Goal: Task Accomplishment & Management: Manage account settings

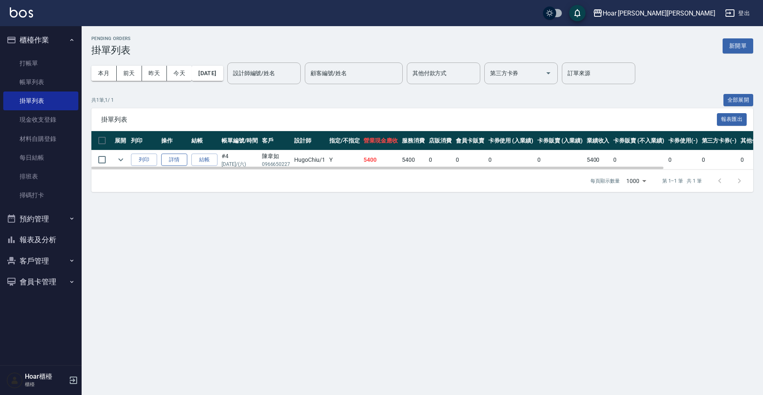
click at [173, 160] on link "詳情" at bounding box center [174, 159] width 26 height 13
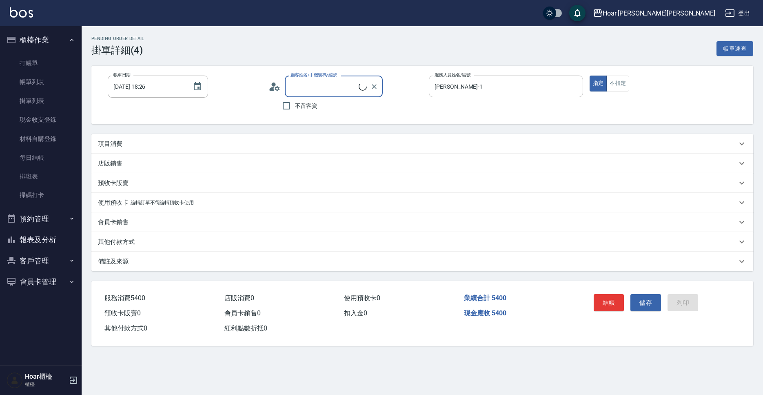
type input "[DATE] 18:26"
type input "[PERSON_NAME]-1"
click at [113, 243] on p "其他付款方式" at bounding box center [116, 242] width 37 height 9
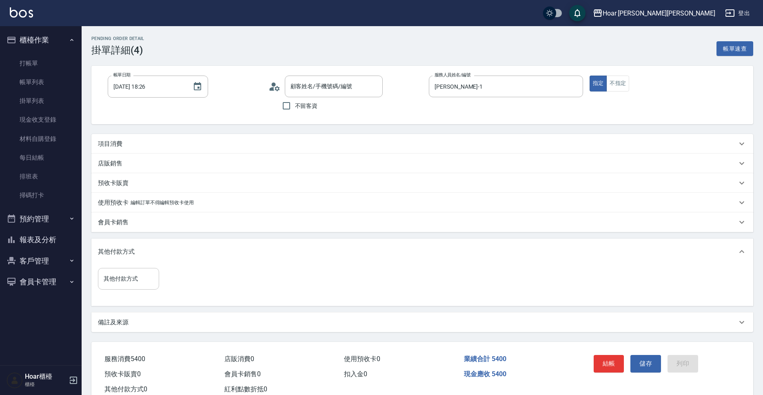
click at [127, 282] on input "其他付款方式" at bounding box center [129, 278] width 54 height 14
type input "[PERSON_NAME]/0966650227/"
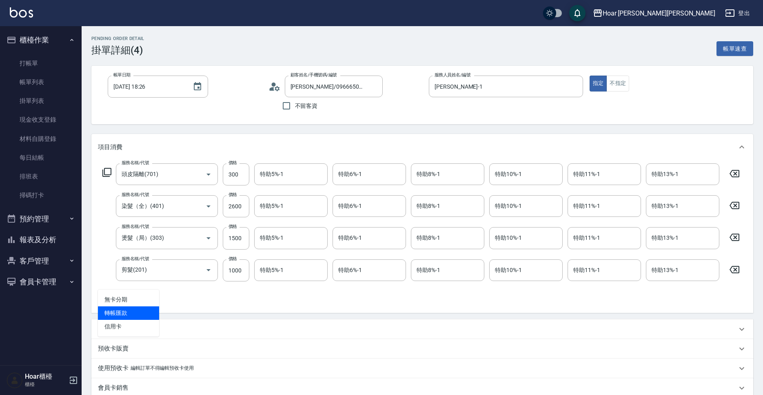
click at [123, 310] on span "轉帳匯款" at bounding box center [128, 312] width 61 height 13
type input "轉帳匯款"
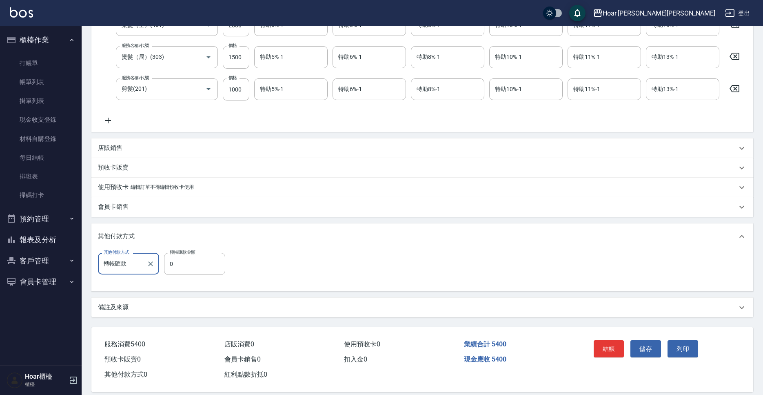
scroll to position [189, 0]
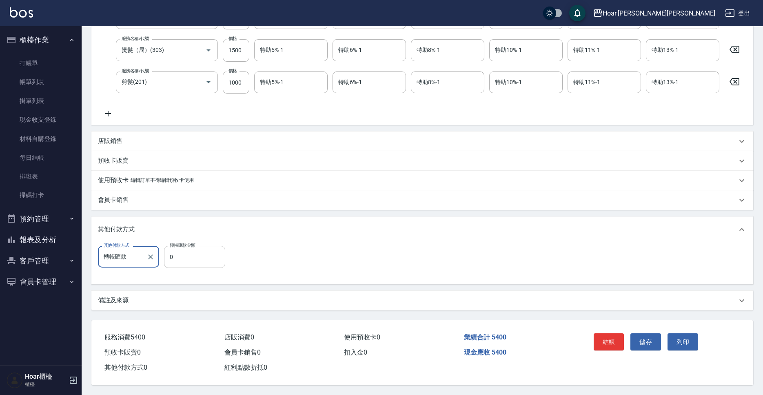
click at [195, 266] on input "0" at bounding box center [194, 257] width 61 height 22
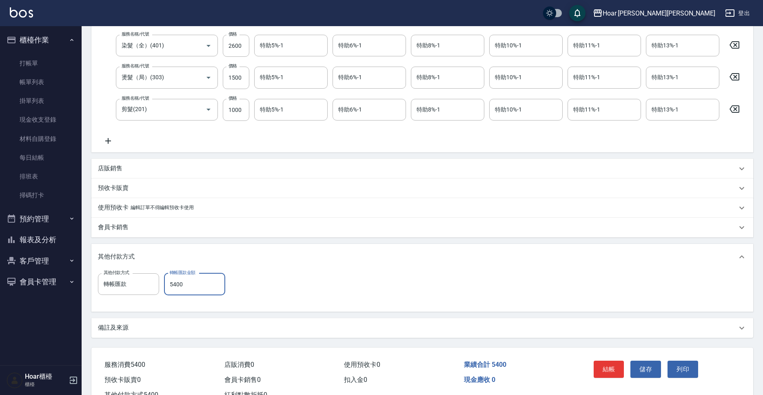
scroll to position [191, 0]
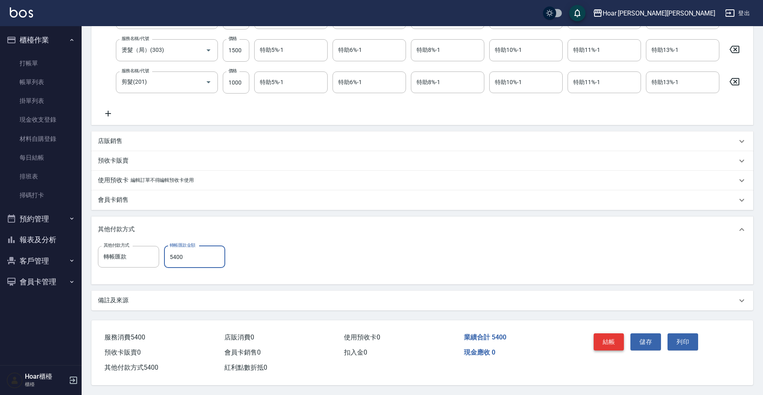
type input "5400"
click at [619, 341] on button "結帳" at bounding box center [609, 341] width 31 height 17
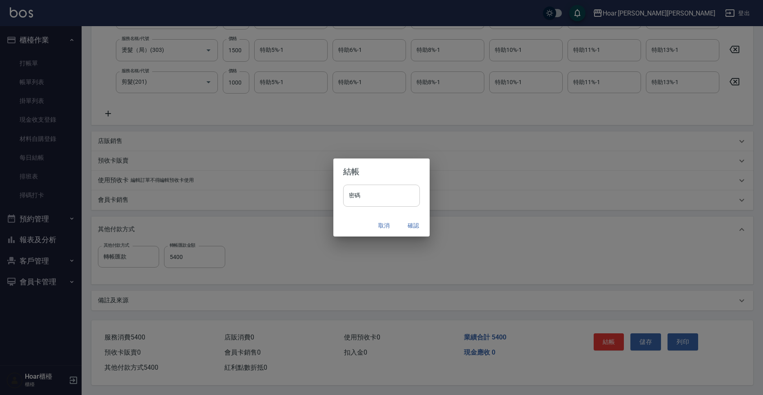
click at [360, 198] on input "密碼" at bounding box center [381, 195] width 77 height 22
click at [421, 220] on button "確認" at bounding box center [413, 225] width 26 height 15
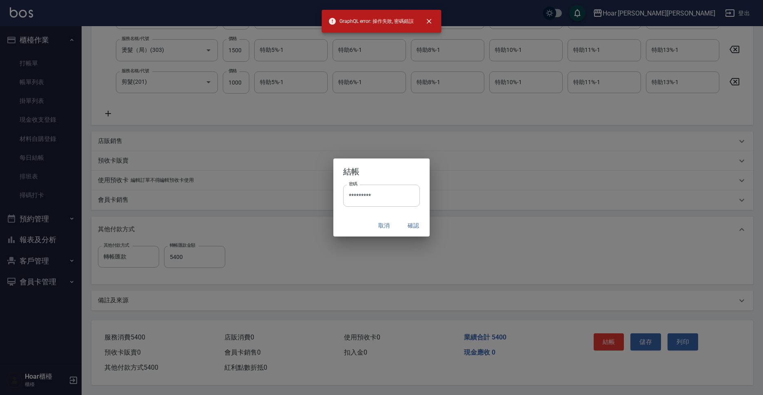
click at [382, 192] on input "*********" at bounding box center [381, 195] width 77 height 22
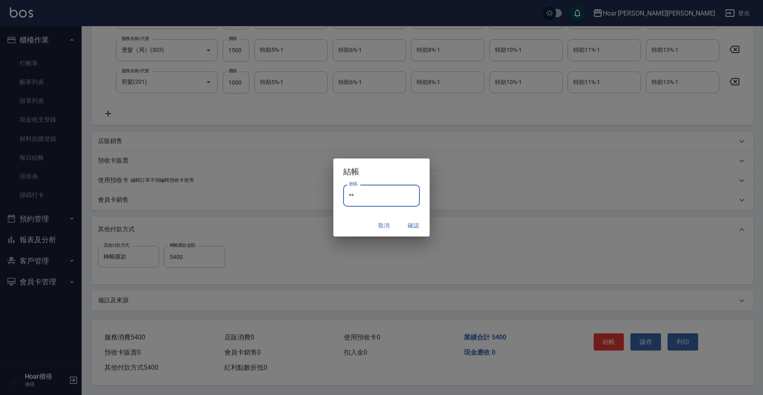
type input "*"
type input "********"
click at [411, 223] on button "確認" at bounding box center [413, 225] width 26 height 15
click at [417, 224] on div "取消 確認" at bounding box center [381, 226] width 96 height 22
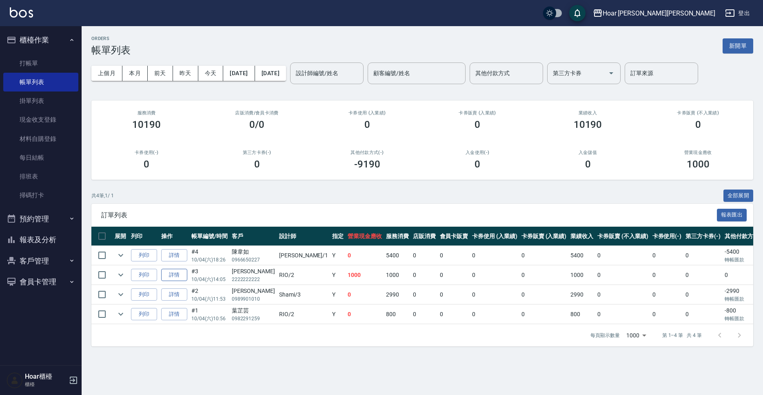
click at [175, 277] on link "詳情" at bounding box center [174, 275] width 26 height 13
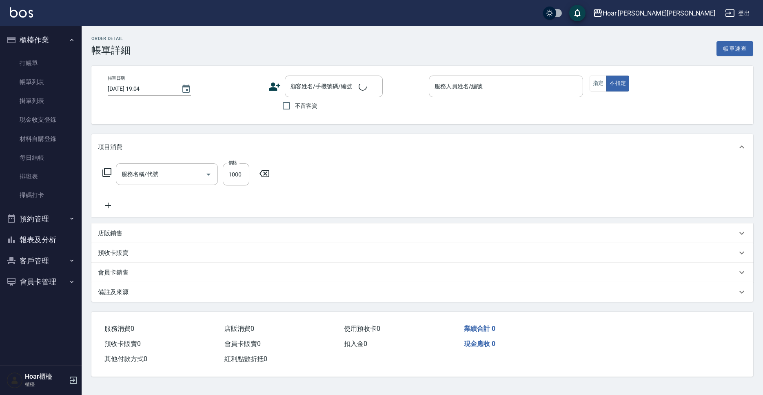
type input "剪髮(201)"
type input "[DATE] 14:05"
type input "RIO-2"
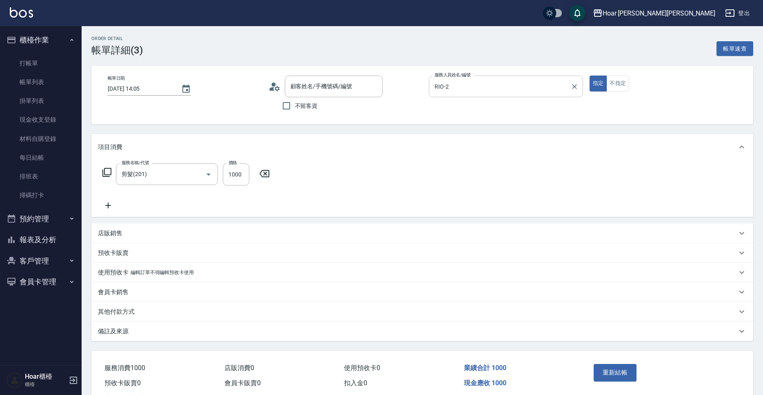
type input "[PERSON_NAME]/2222222222/"
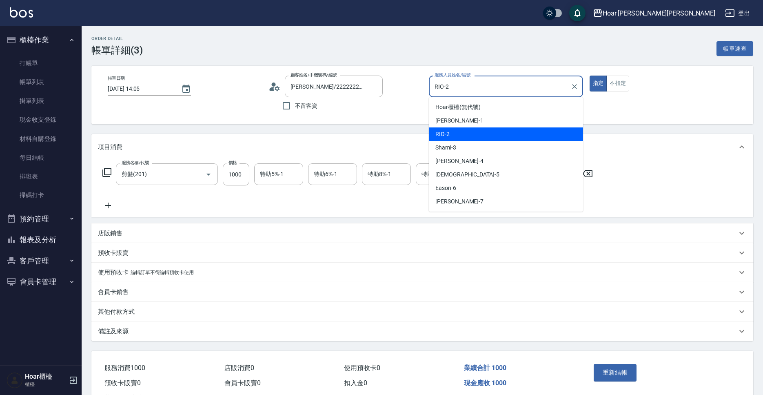
click at [495, 83] on input "RIO-2" at bounding box center [500, 86] width 135 height 14
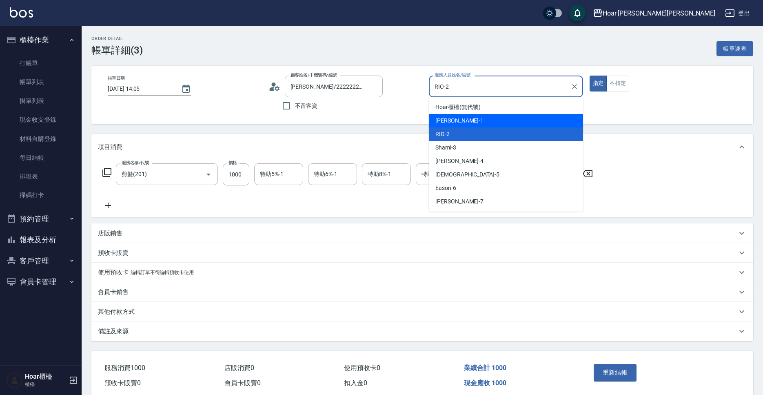
click at [470, 119] on div "[PERSON_NAME] -1" at bounding box center [506, 120] width 154 height 13
type input "[PERSON_NAME]-1"
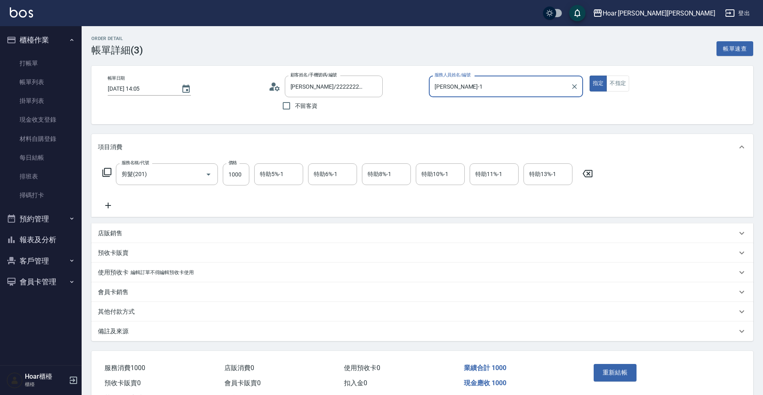
click at [476, 114] on div "服務人員姓名/編號 [PERSON_NAME]-1 服務人員姓名/編號" at bounding box center [506, 95] width 154 height 39
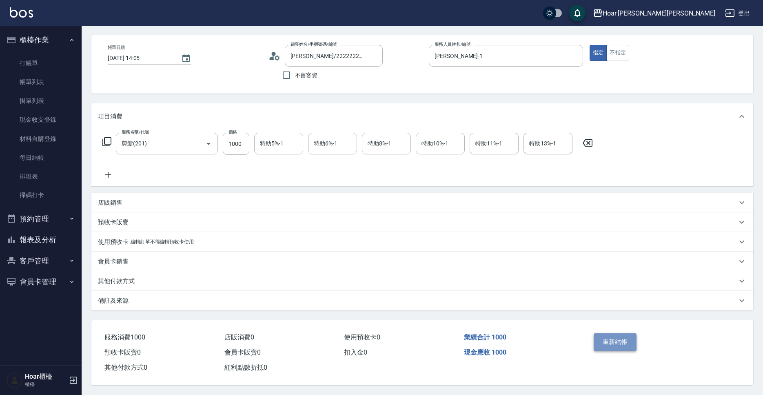
click at [602, 335] on button "重新結帳" at bounding box center [615, 341] width 43 height 17
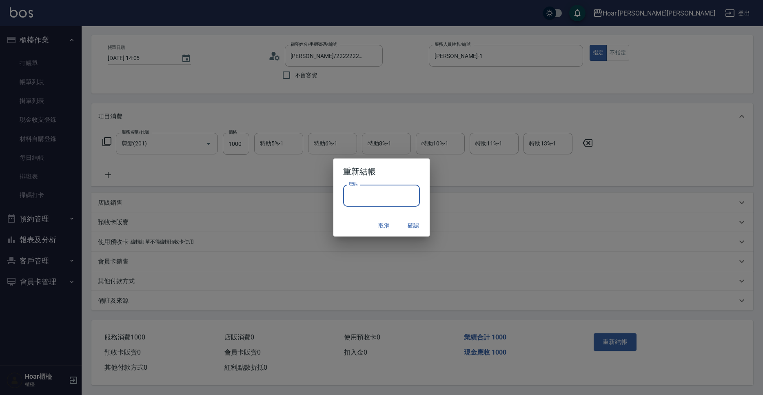
click at [400, 194] on input "密碼" at bounding box center [381, 195] width 77 height 22
type input "********"
click at [409, 225] on button "確認" at bounding box center [413, 225] width 26 height 15
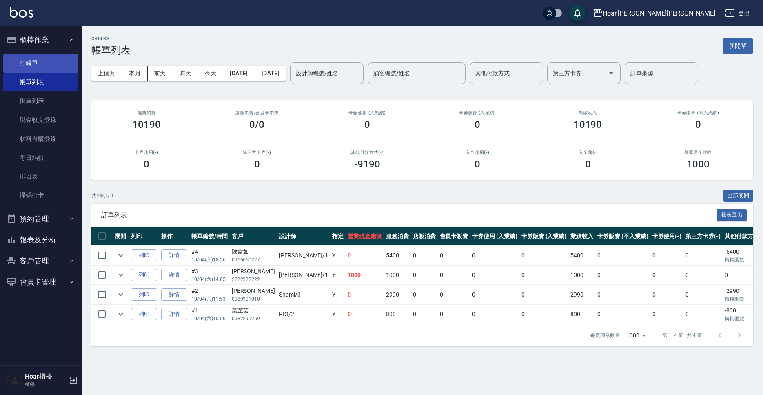
click at [22, 66] on link "打帳單" at bounding box center [40, 63] width 75 height 19
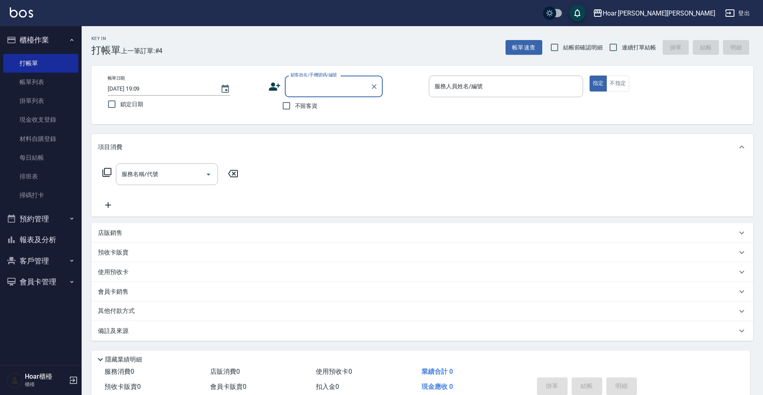
click at [296, 84] on input "顧客姓名/手機號碼/編號" at bounding box center [328, 86] width 78 height 14
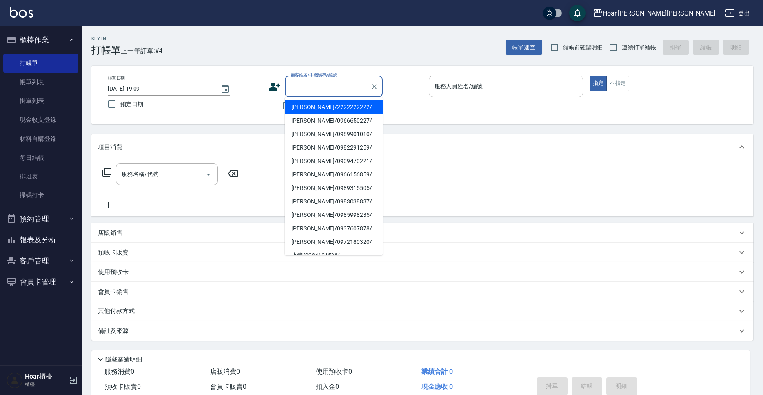
click at [269, 102] on div "不留客資" at bounding box center [326, 105] width 114 height 17
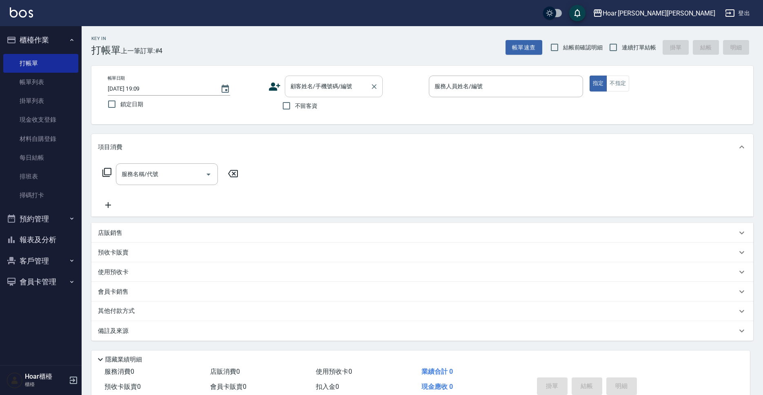
click at [302, 83] on input "顧客姓名/手機號碼/編號" at bounding box center [328, 86] width 78 height 14
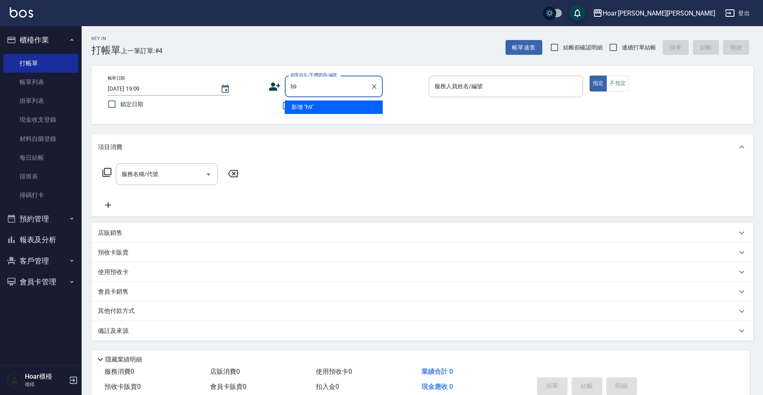
type input "h"
type input "曬"
type input "h"
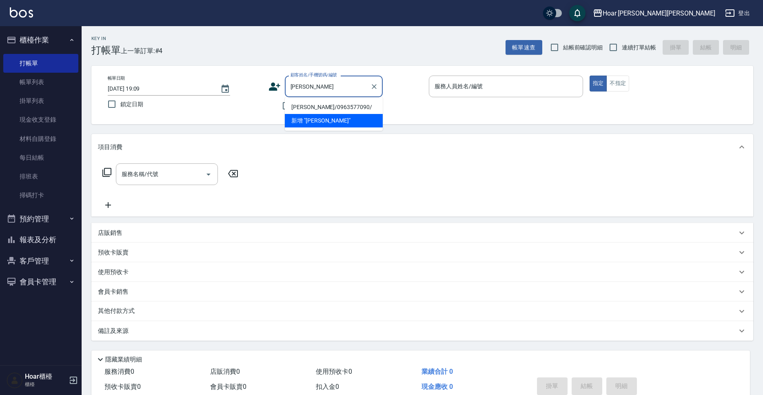
click at [301, 102] on li "[PERSON_NAME]/0963577090/" at bounding box center [334, 106] width 98 height 13
type input "[PERSON_NAME]/0963577090/"
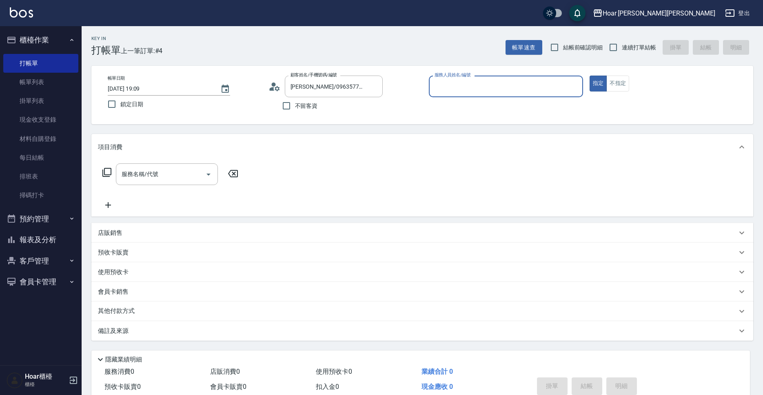
type input "RIO-2"
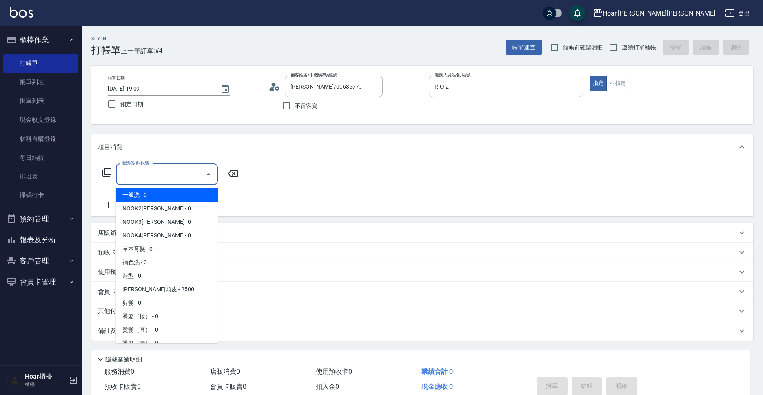
click at [188, 174] on input "服務名稱/代號" at bounding box center [161, 174] width 82 height 14
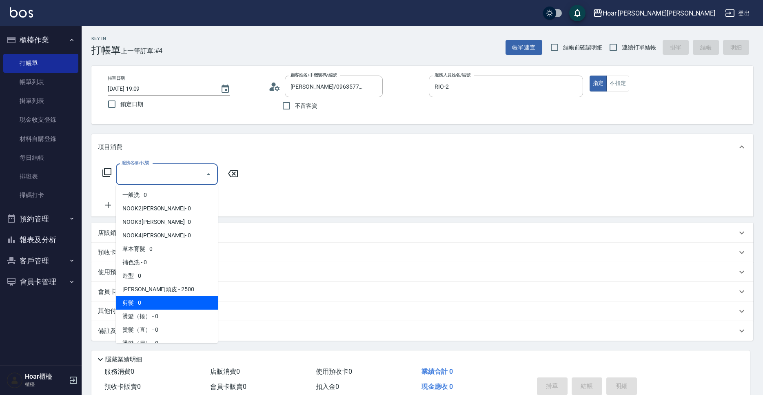
drag, startPoint x: 133, startPoint y: 303, endPoint x: 191, endPoint y: 261, distance: 72.0
click at [135, 303] on span "剪髮 - 0" at bounding box center [167, 302] width 102 height 13
type input "剪髮(201)"
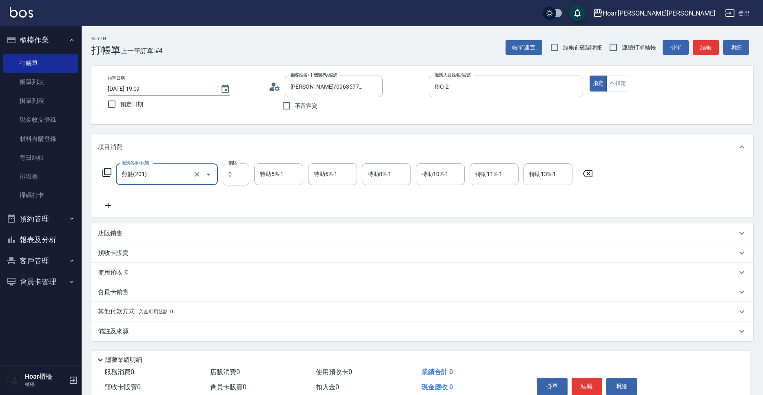
click at [241, 177] on input "0" at bounding box center [236, 174] width 27 height 22
type input "800"
click at [110, 205] on icon at bounding box center [108, 205] width 6 height 6
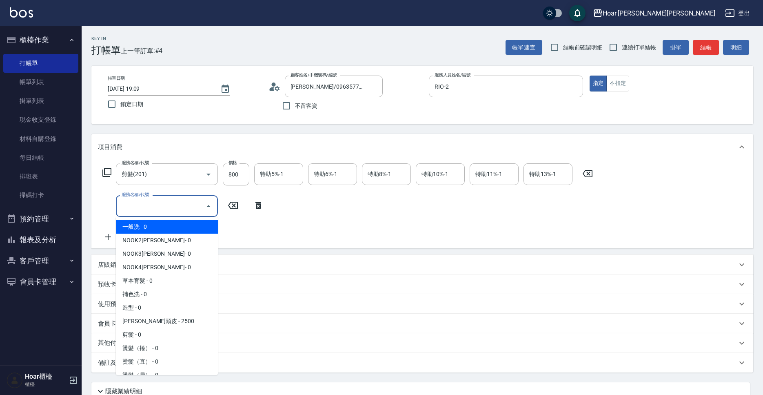
click at [164, 207] on input "服務名稱/代號" at bounding box center [161, 206] width 82 height 14
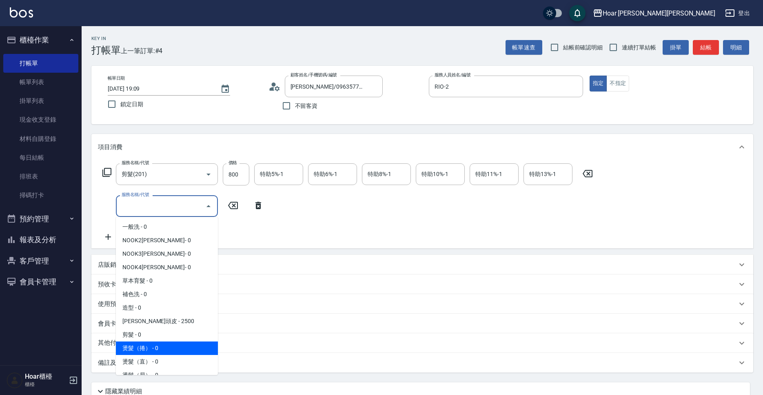
click at [149, 342] on span "燙髮（捲） - 0" at bounding box center [167, 347] width 102 height 13
type input "燙髮（捲）(301)"
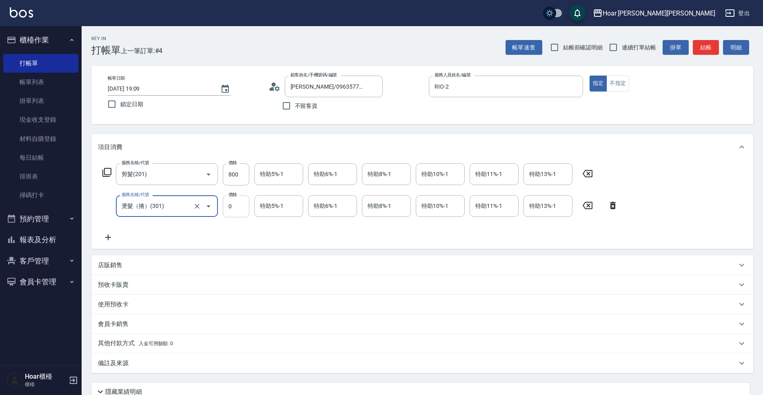
click at [237, 211] on input "0" at bounding box center [236, 206] width 27 height 22
type input "3000"
click at [235, 227] on div "服務名稱/代號 剪髮(201) 服務名稱/代號 價格 800 價格 特助5%-1 特助5%-1 特助6%-1 特助6%-1 特助8%-1 特助8%-1 特助1…" at bounding box center [360, 202] width 525 height 79
click at [396, 213] on div "特助8%-1" at bounding box center [386, 206] width 49 height 22
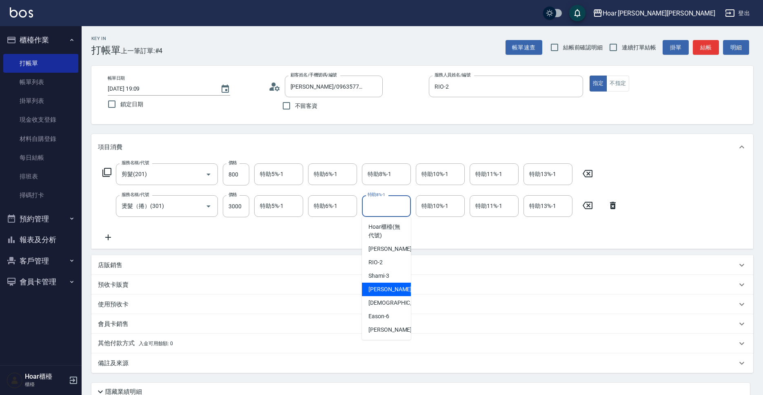
click at [387, 291] on span "[PERSON_NAME] -4" at bounding box center [393, 289] width 48 height 9
type input "[PERSON_NAME]-4"
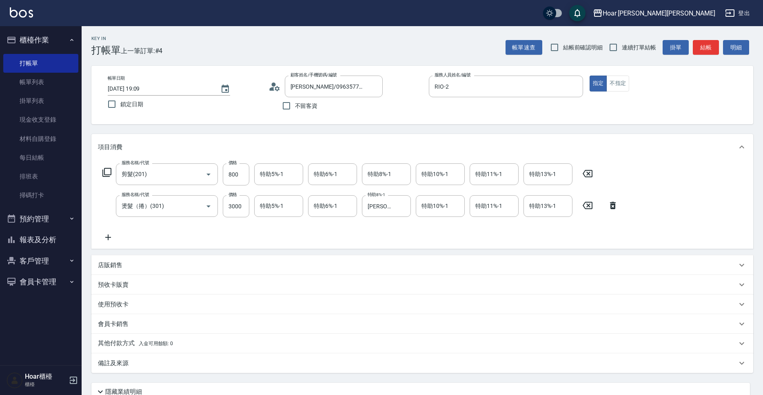
click at [371, 230] on div "服務名稱/代號 剪髮(201) 服務名稱/代號 價格 800 價格 特助5%-1 特助5%-1 特助6%-1 特助6%-1 特助8%-1 特助8%-1 特助1…" at bounding box center [360, 202] width 525 height 79
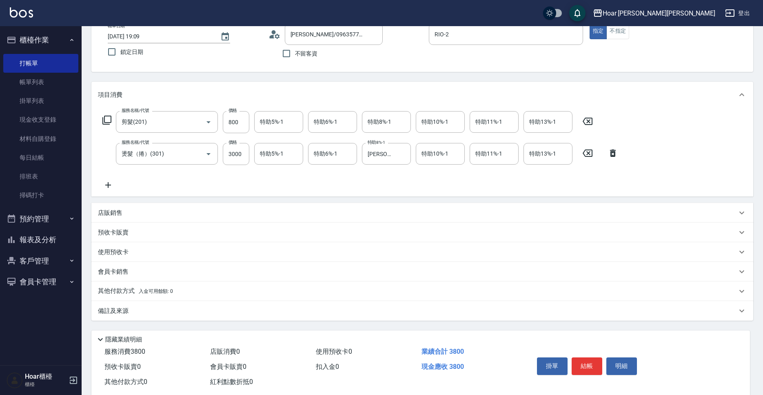
scroll to position [70, 0]
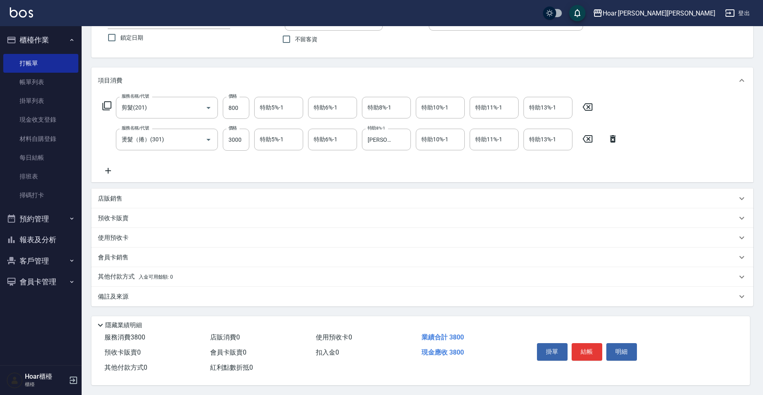
click at [127, 272] on p "其他付款方式 入金可用餘額: 0" at bounding box center [135, 276] width 75 height 9
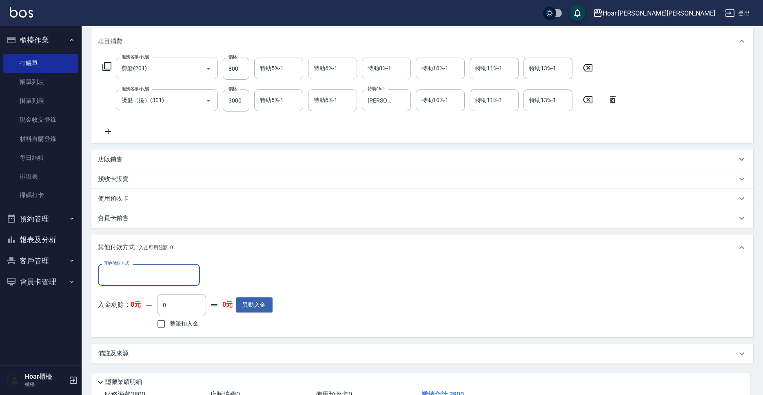
scroll to position [141, 0]
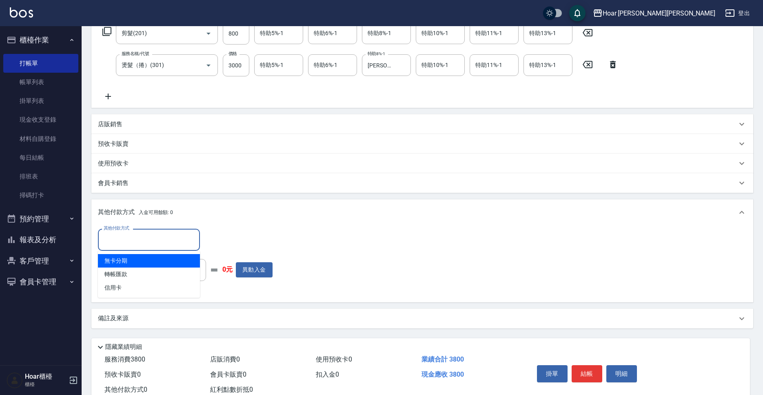
click at [144, 240] on input "其他付款方式" at bounding box center [149, 239] width 95 height 14
click at [132, 277] on span "轉帳匯款" at bounding box center [149, 273] width 102 height 13
type input "轉帳匯款"
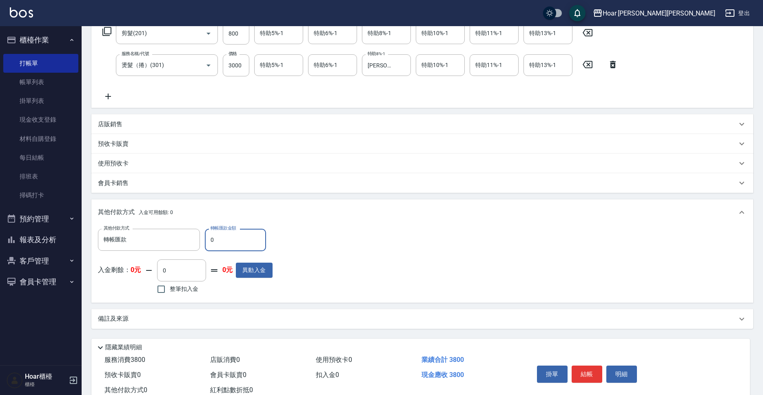
click at [240, 242] on input "0" at bounding box center [235, 240] width 61 height 22
type input "3800"
click at [587, 246] on div "其他付款方式 轉帳匯款 其他付款方式 轉帳匯款金額 3800 轉帳匯款金額 入金剩餘： 0元 0 ​ 整筆扣入金 0元 異動入金" at bounding box center [422, 262] width 649 height 67
click at [588, 373] on button "結帳" at bounding box center [587, 373] width 31 height 17
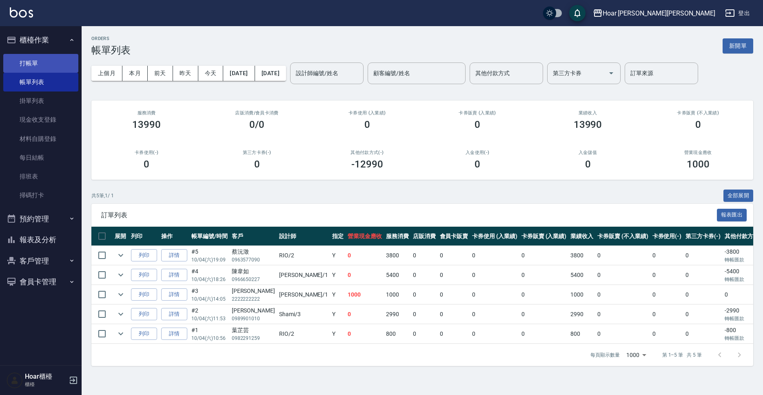
click at [25, 60] on link "打帳單" at bounding box center [40, 63] width 75 height 19
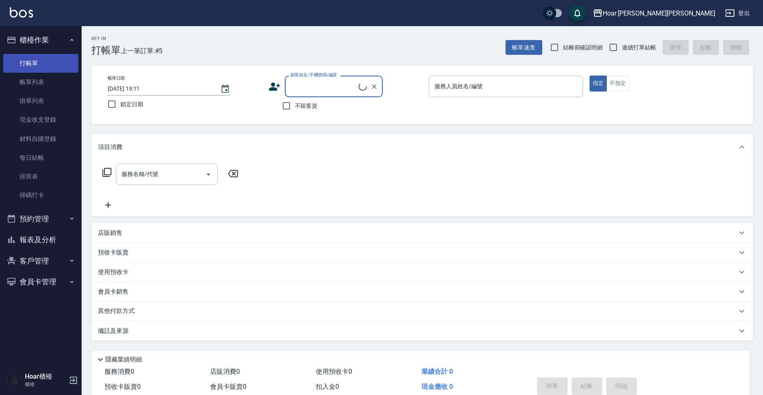
scroll to position [0, 0]
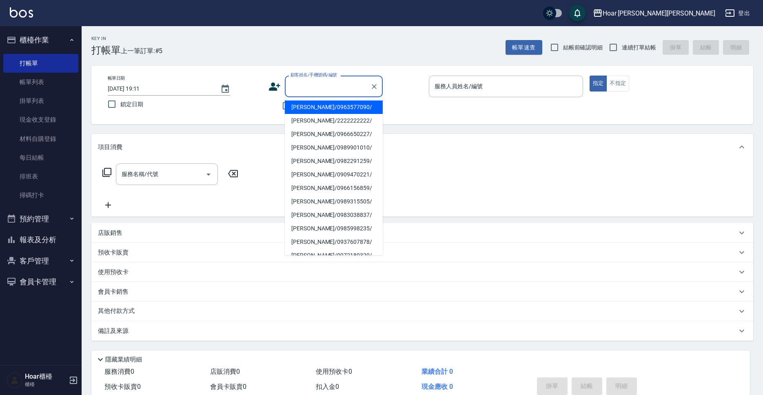
click at [304, 90] on input "顧客姓名/手機號碼/編號" at bounding box center [328, 86] width 78 height 14
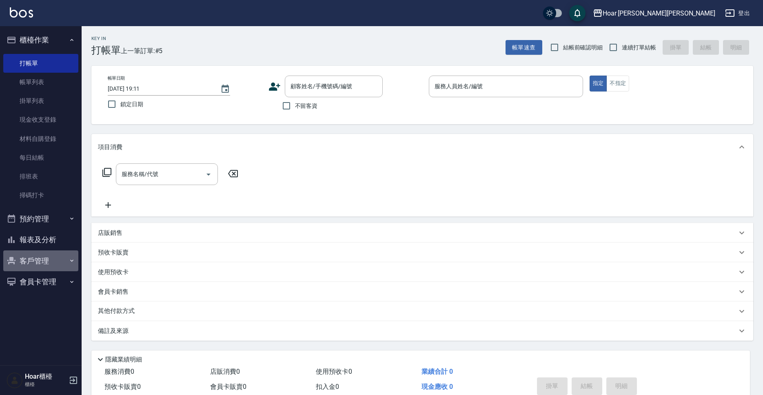
drag, startPoint x: 44, startPoint y: 257, endPoint x: 44, endPoint y: 270, distance: 12.7
click at [44, 257] on button "客戶管理" at bounding box center [40, 260] width 75 height 21
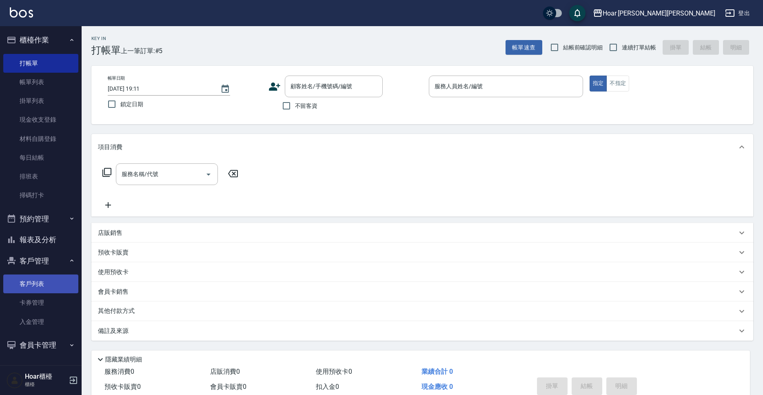
click at [42, 283] on link "客戶列表" at bounding box center [40, 283] width 75 height 19
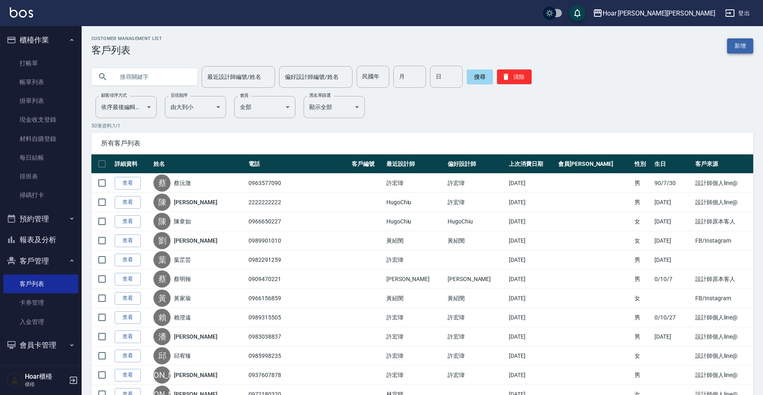
click at [740, 46] on link "新增" at bounding box center [740, 45] width 26 height 15
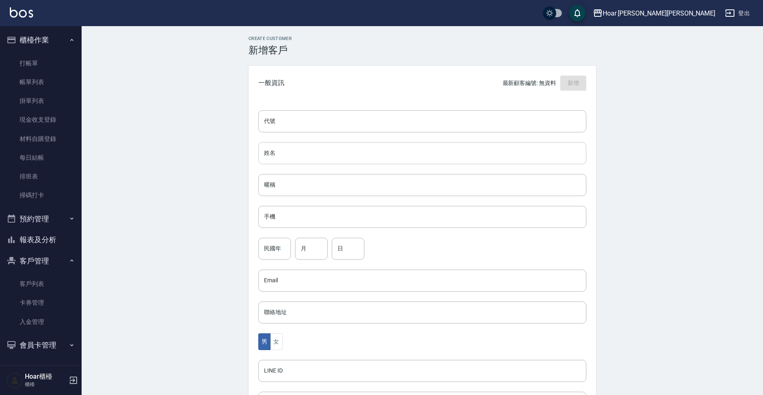
click at [304, 151] on input "姓名" at bounding box center [422, 153] width 328 height 22
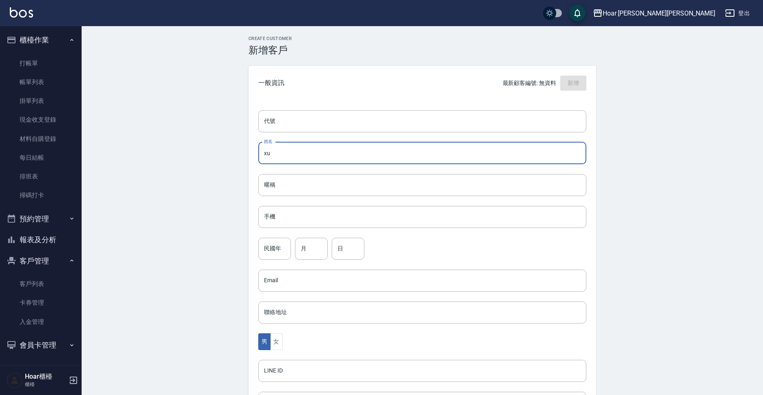
type input "x"
type input "[PERSON_NAME]"
click at [299, 223] on input "手機" at bounding box center [422, 217] width 328 height 22
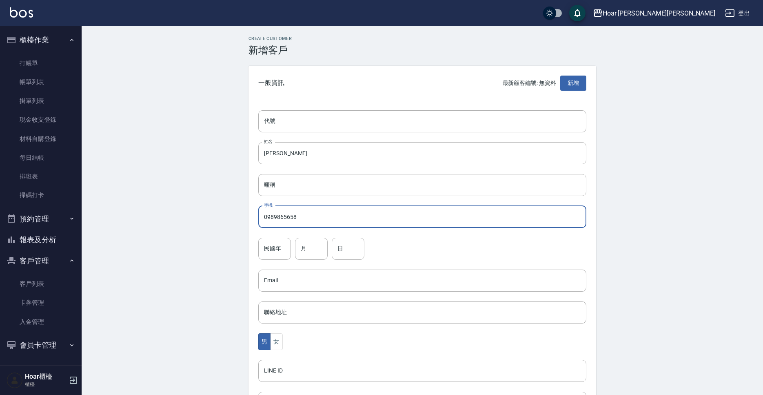
type input "0989865658"
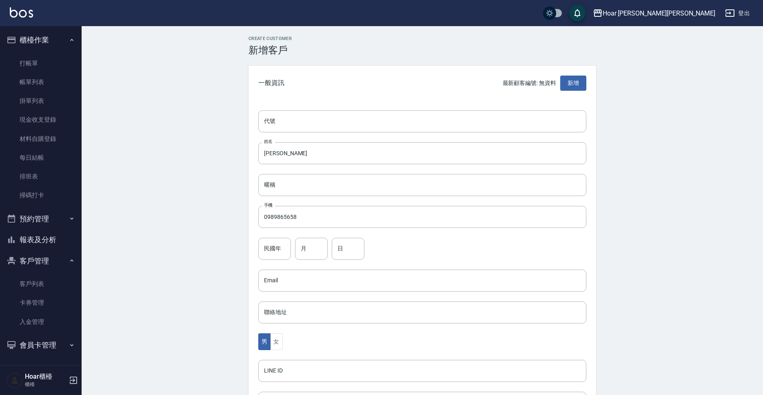
click at [422, 251] on div "民國年 民國年 月 月 日 日" at bounding box center [422, 249] width 328 height 22
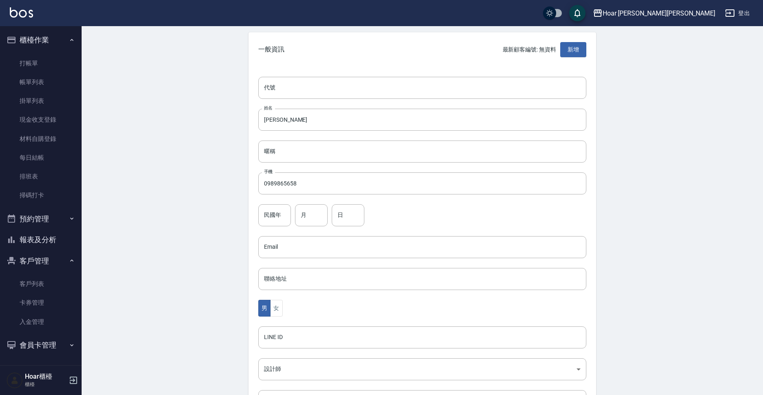
scroll to position [137, 0]
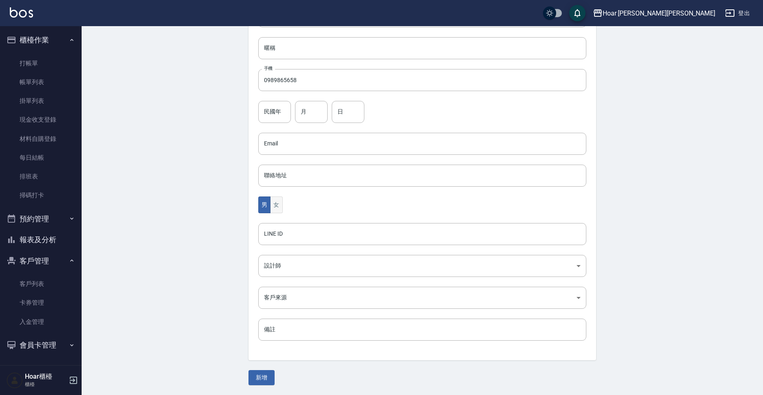
click at [277, 209] on button "女" at bounding box center [276, 204] width 12 height 17
click at [285, 258] on body "Hoar [PERSON_NAME][PERSON_NAME] 登出 櫃檯作業 打帳單 帳單列表 掛單列表 現金收支登錄 材料自購登錄 每日結帳 排班表 掃碼…" at bounding box center [381, 128] width 763 height 531
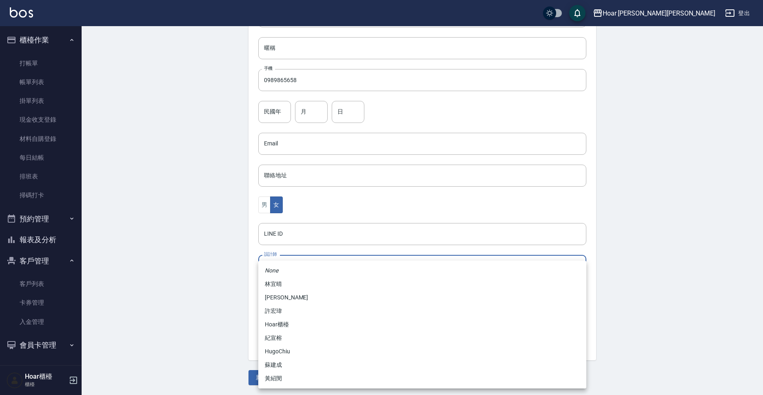
click at [284, 305] on li "許宏瑋" at bounding box center [422, 310] width 328 height 13
type input "74fd62dc-a2a8-4ddf-930d-2b3d20cd9441"
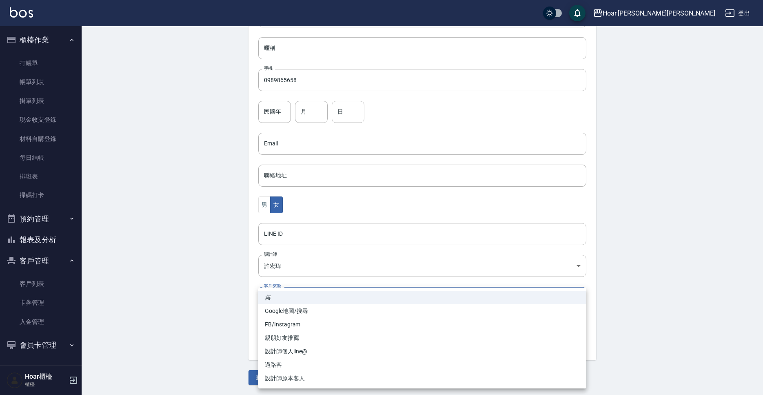
click at [294, 300] on body "Hoar [PERSON_NAME][PERSON_NAME] 登出 櫃檯作業 打帳單 帳單列表 掛單列表 現金收支登錄 材料自購登錄 每日結帳 排班表 掃碼…" at bounding box center [381, 128] width 763 height 531
click at [287, 339] on li "親朋好友推薦" at bounding box center [422, 337] width 328 height 13
type input "親朋好友推薦"
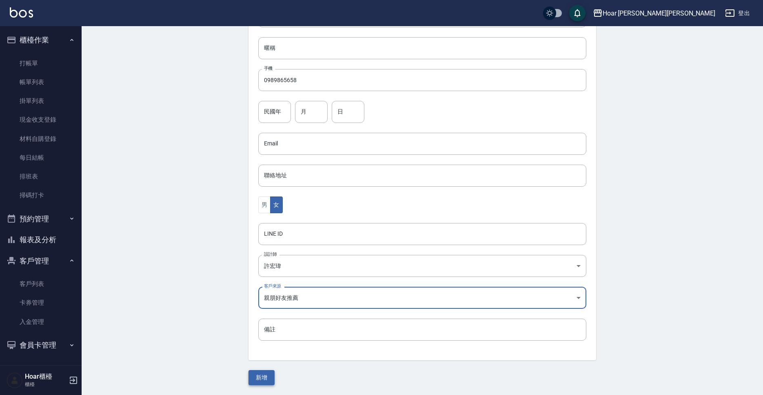
click at [268, 375] on button "新增" at bounding box center [262, 377] width 26 height 15
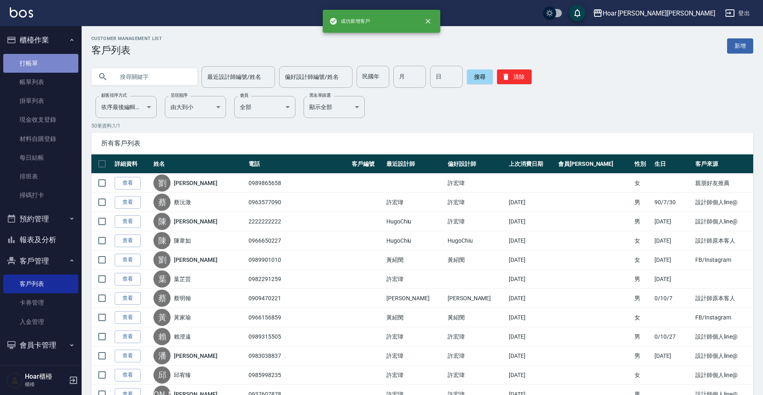
drag, startPoint x: 50, startPoint y: 63, endPoint x: 62, endPoint y: 62, distance: 12.3
click at [50, 63] on link "打帳單" at bounding box center [40, 63] width 75 height 19
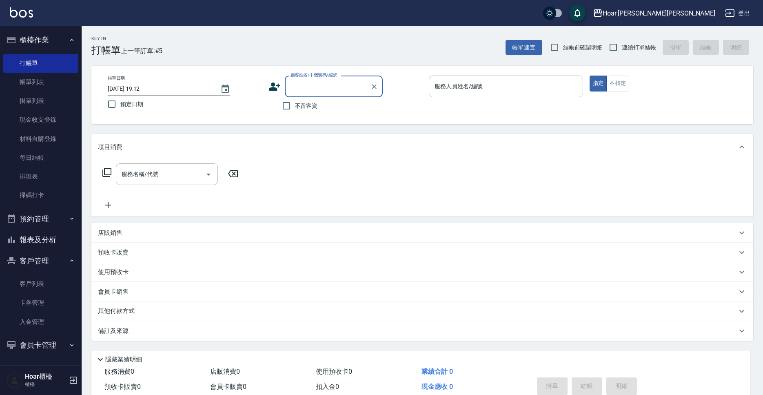
click at [317, 80] on input "顧客姓名/手機號碼/編號" at bounding box center [328, 86] width 78 height 14
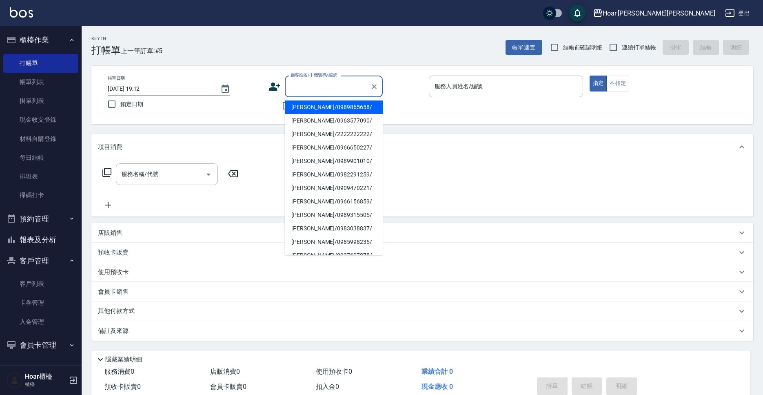
click at [309, 106] on li "[PERSON_NAME]/0989865658/" at bounding box center [334, 106] width 98 height 13
type input "[PERSON_NAME]/0989865658/"
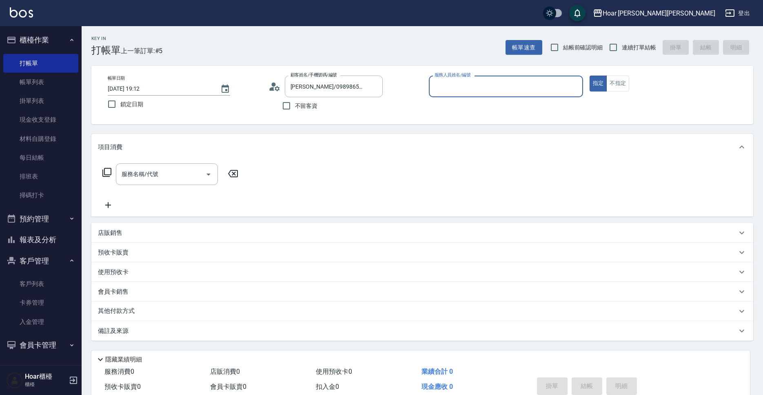
type input "RIO-2"
click at [162, 166] on div "服務名稱/代號" at bounding box center [167, 174] width 102 height 22
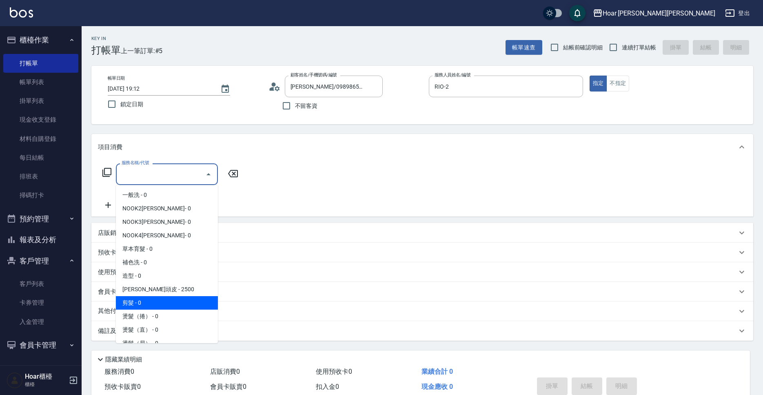
click at [141, 298] on span "剪髮 - 0" at bounding box center [167, 302] width 102 height 13
type input "剪髮(201)"
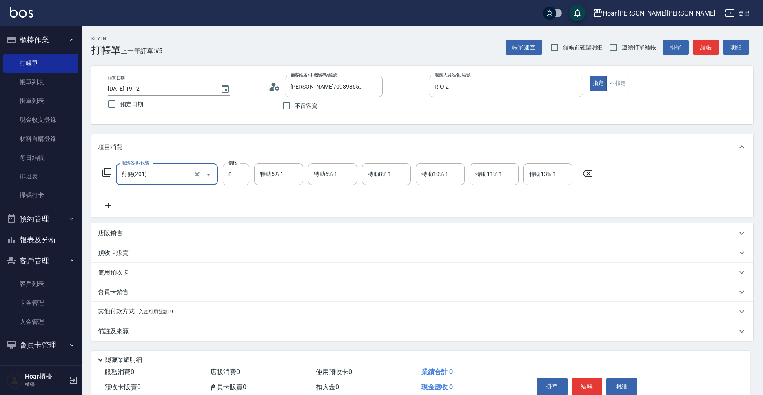
click at [241, 175] on input "0" at bounding box center [236, 174] width 27 height 22
type input "800"
click at [106, 201] on icon at bounding box center [108, 205] width 20 height 10
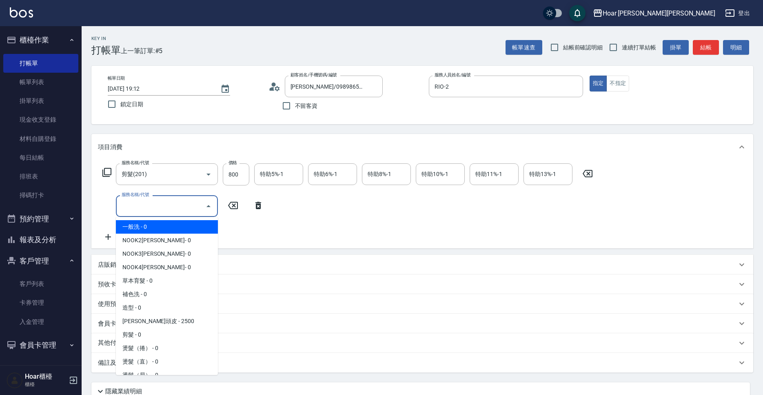
click at [158, 205] on input "服務名稱/代號" at bounding box center [161, 206] width 82 height 14
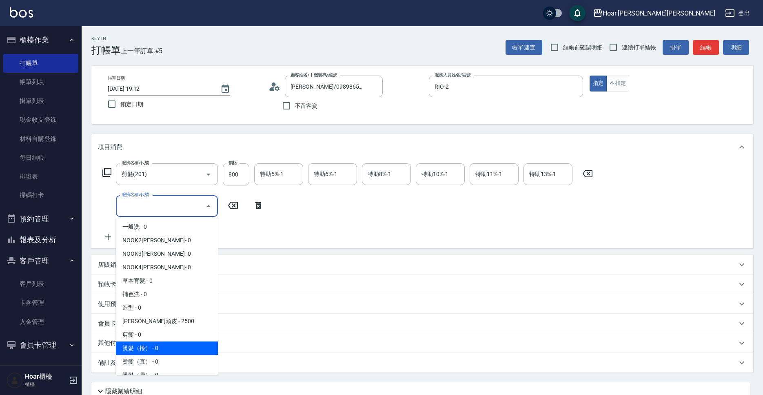
click at [146, 345] on span "燙髮（捲） - 0" at bounding box center [167, 347] width 102 height 13
type input "燙髮（捲）(301)"
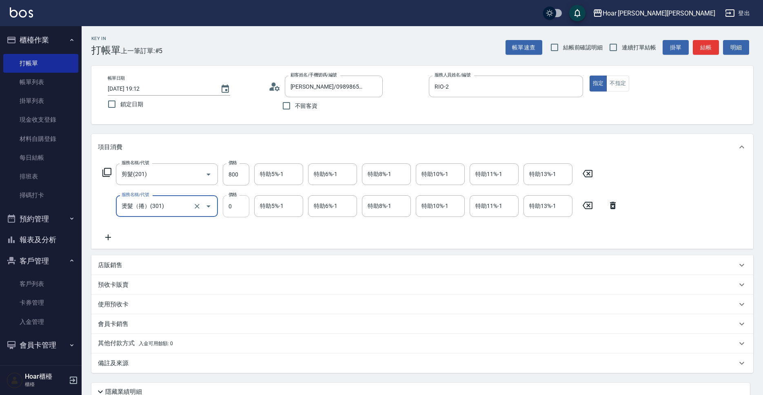
click at [234, 201] on input "0" at bounding box center [236, 206] width 27 height 22
click at [526, 208] on div "特助13%-1" at bounding box center [548, 206] width 49 height 22
type input "3000"
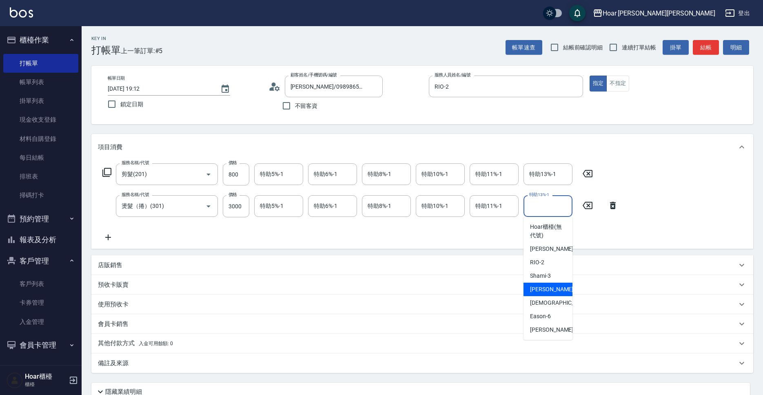
click at [546, 291] on span "[PERSON_NAME] -4" at bounding box center [554, 289] width 48 height 9
type input "[PERSON_NAME]-4"
click at [331, 232] on div "服務名稱/代號 剪髮(201) 服務名稱/代號 價格 800 價格 特助5%-1 特助5%-1 特助6%-1 特助6%-1 特助8%-1 特助8%-1 特助1…" at bounding box center [360, 202] width 525 height 79
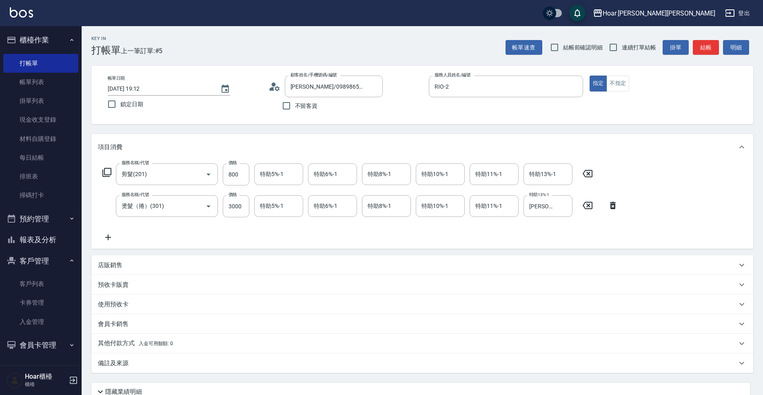
click at [113, 237] on icon at bounding box center [108, 237] width 20 height 10
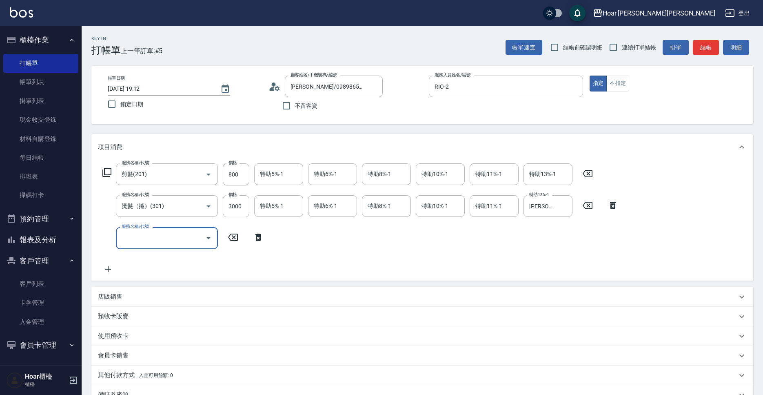
drag, startPoint x: 113, startPoint y: 237, endPoint x: 181, endPoint y: 237, distance: 68.6
click at [181, 237] on input "服務名稱/代號" at bounding box center [161, 238] width 82 height 14
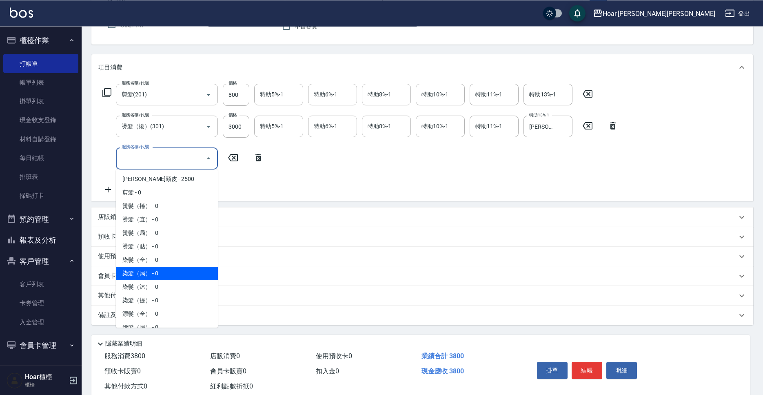
scroll to position [96, 0]
click at [147, 274] on span "染髮（局） - 0" at bounding box center [167, 272] width 102 height 13
type input "染髮（局）(402)"
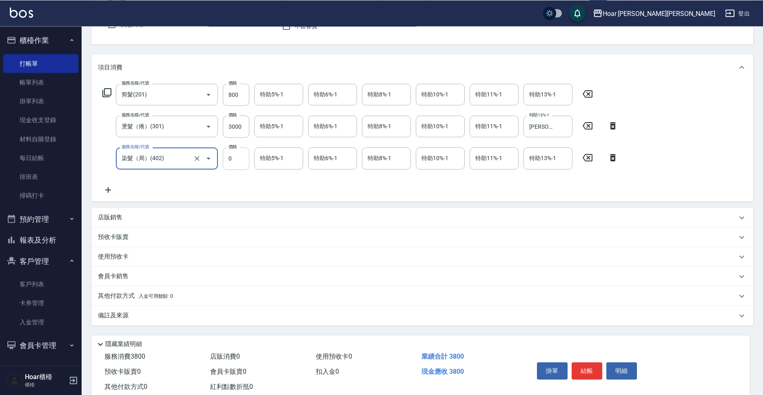
click at [236, 163] on input "0" at bounding box center [236, 158] width 27 height 22
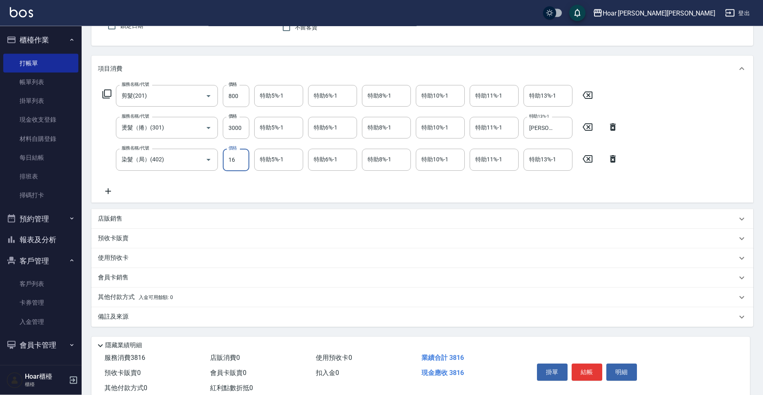
scroll to position [76, 0]
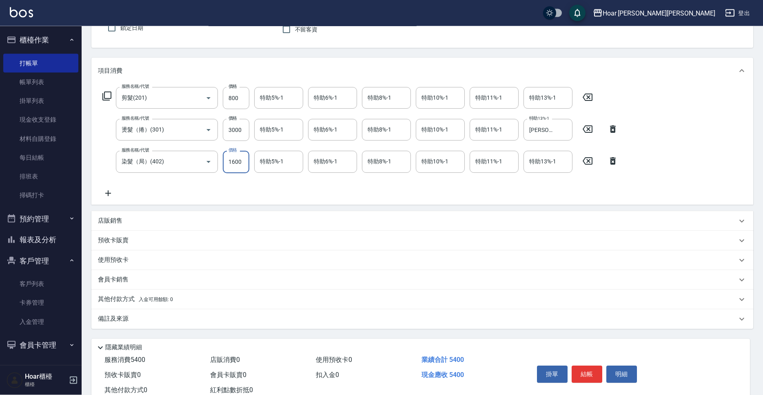
type input "1600"
click at [250, 176] on div "服務名稱/代號 剪髮(201) 服務名稱/代號 價格 800 價格 特助5%-1 特助5%-1 特助6%-1 特助6%-1 特助8%-1 特助8%-1 特助1…" at bounding box center [360, 142] width 525 height 111
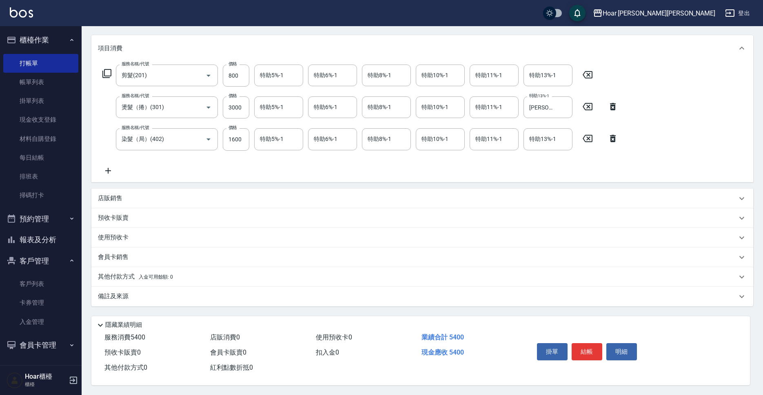
click at [121, 195] on p "店販銷售" at bounding box center [110, 198] width 24 height 9
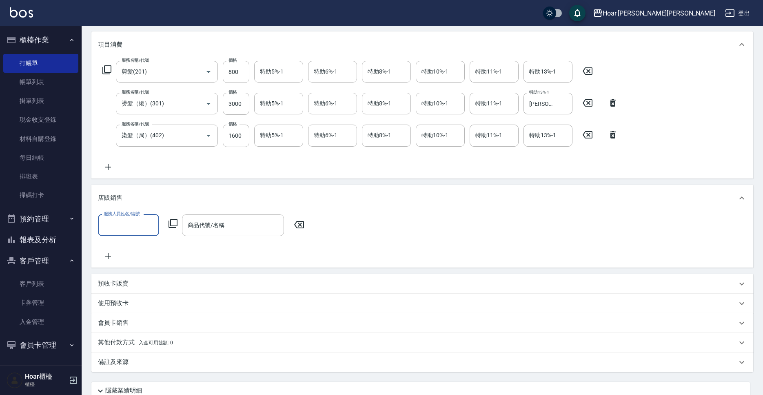
scroll to position [0, 0]
drag, startPoint x: 131, startPoint y: 220, endPoint x: 123, endPoint y: 224, distance: 8.2
click at [131, 221] on input "服務人員姓名/編號" at bounding box center [129, 225] width 54 height 14
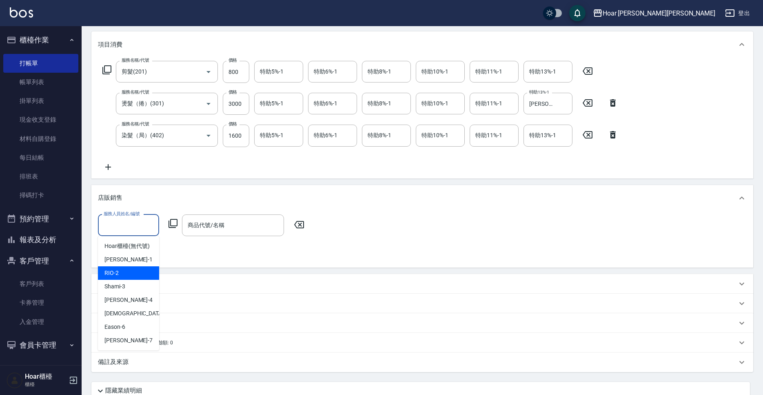
click at [122, 269] on div "RIO -2" at bounding box center [128, 272] width 61 height 13
type input "RIO-2"
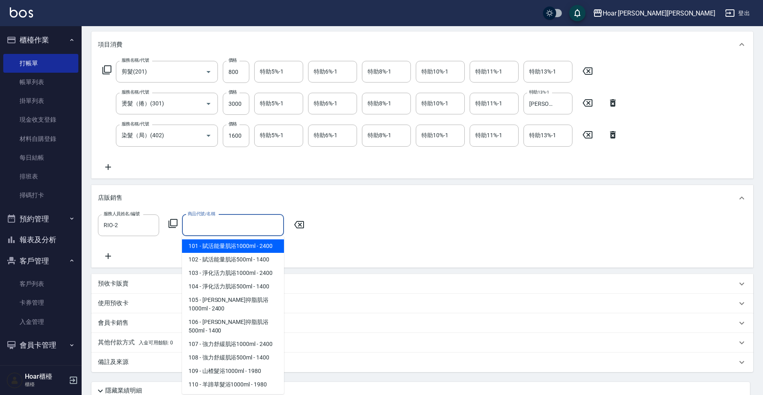
click at [244, 228] on input "商品代號/名稱" at bounding box center [233, 225] width 95 height 14
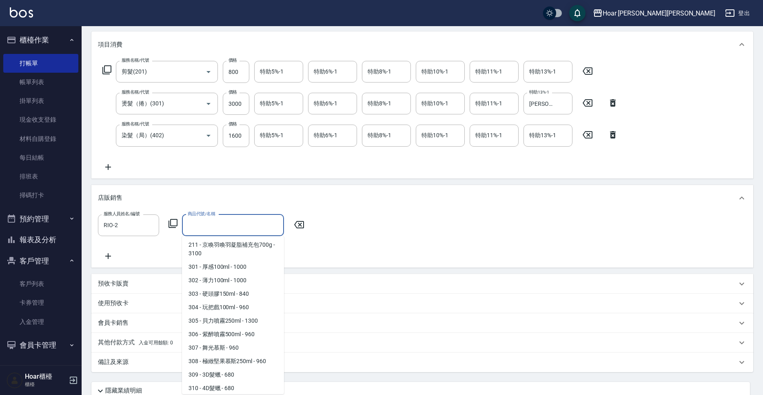
scroll to position [745, 0]
drag, startPoint x: 220, startPoint y: 327, endPoint x: 246, endPoint y: 312, distance: 29.5
click at [220, 340] on span "307 - 舞光慕斯 - 960" at bounding box center [233, 346] width 102 height 13
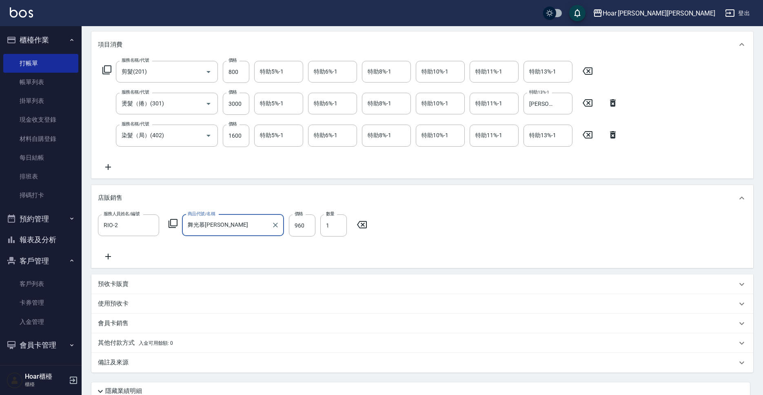
click at [262, 223] on input "舞光慕[PERSON_NAME]" at bounding box center [227, 225] width 82 height 14
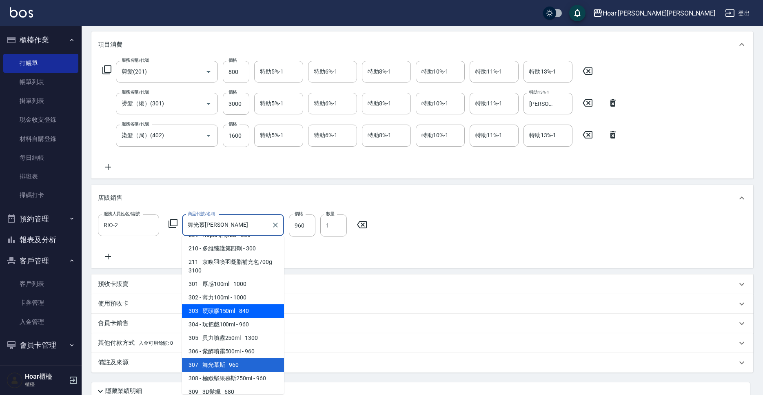
scroll to position [737, 0]
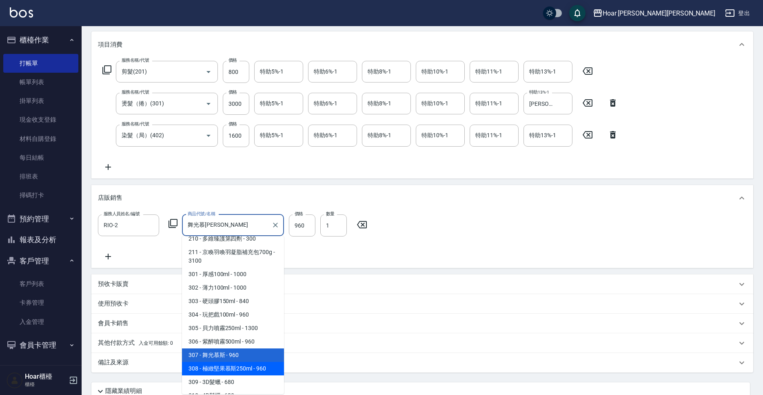
drag, startPoint x: 235, startPoint y: 353, endPoint x: 302, endPoint y: 285, distance: 94.9
click at [235, 362] on span "308 - 極緻堅果慕斯250ml - 960" at bounding box center [233, 368] width 102 height 13
type input "極緻堅果慕斯250ml"
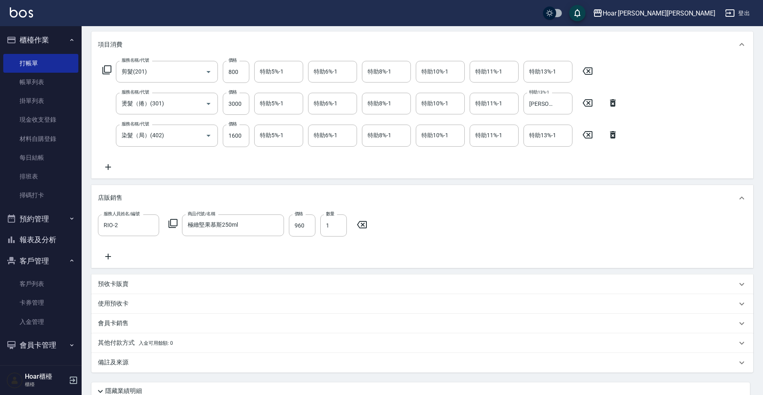
click at [310, 249] on div "服務人員姓名/編號 RIO-2 服務人員姓名/編號 商品代號/名稱 極緻堅果慕斯250ml 商品代號/名稱 價格 960 價格 數量 1 數量" at bounding box center [422, 237] width 649 height 47
click at [306, 225] on input "960" at bounding box center [302, 225] width 27 height 22
click at [272, 225] on icon "Clear" at bounding box center [275, 225] width 8 height 8
click at [255, 224] on input "商品代號/名稱" at bounding box center [233, 225] width 95 height 14
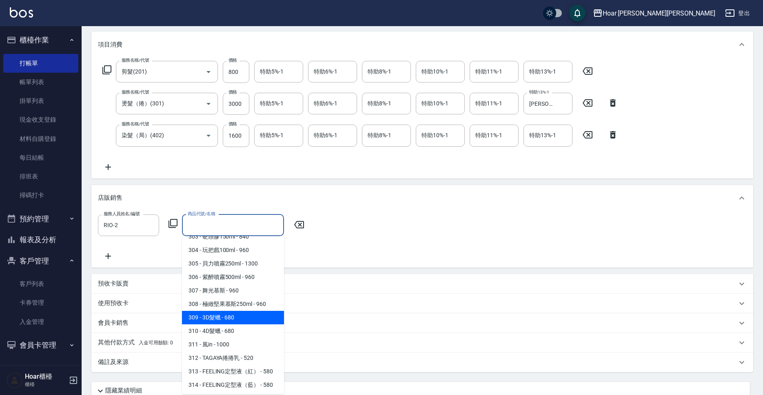
scroll to position [802, 0]
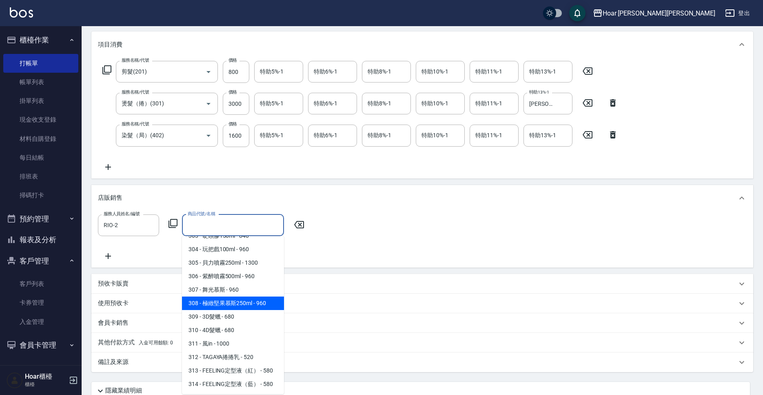
click at [232, 296] on span "308 - 極緻堅果慕斯250ml - 960" at bounding box center [233, 302] width 102 height 13
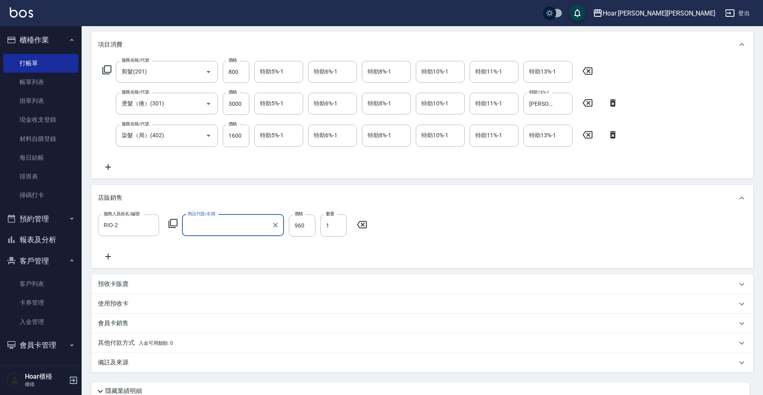
type input "極緻堅果慕斯250ml"
click at [276, 253] on div "服務人員姓名/編號 RIO-2 服務人員姓名/編號 商品代號/名稱 極緻堅果慕斯250ml 商品代號/名稱 價格 960 價格 數量 1 數量" at bounding box center [422, 237] width 649 height 47
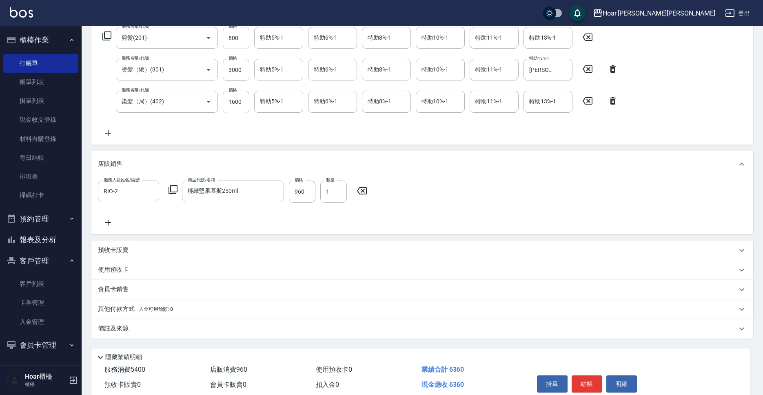
scroll to position [137, 0]
click at [270, 189] on button "Clear" at bounding box center [275, 189] width 11 height 11
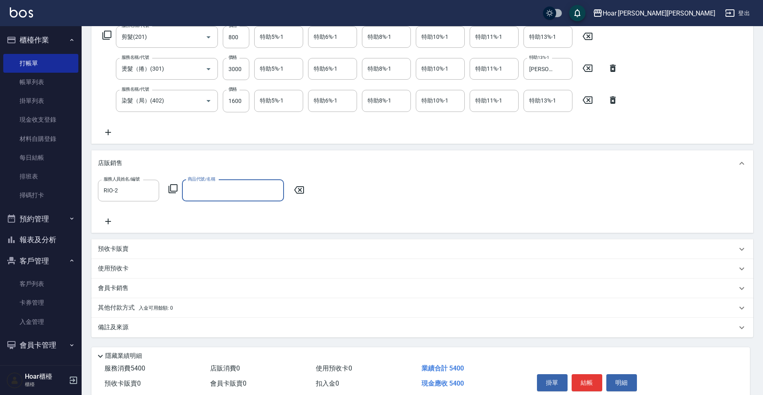
click at [257, 189] on input "商品代號/名稱" at bounding box center [233, 190] width 95 height 14
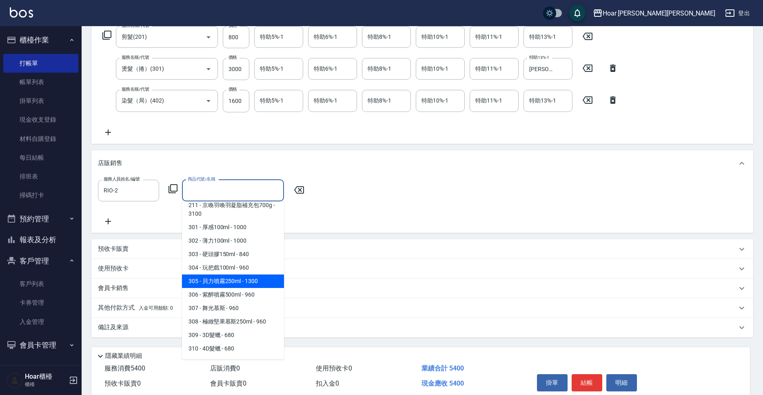
scroll to position [756, 0]
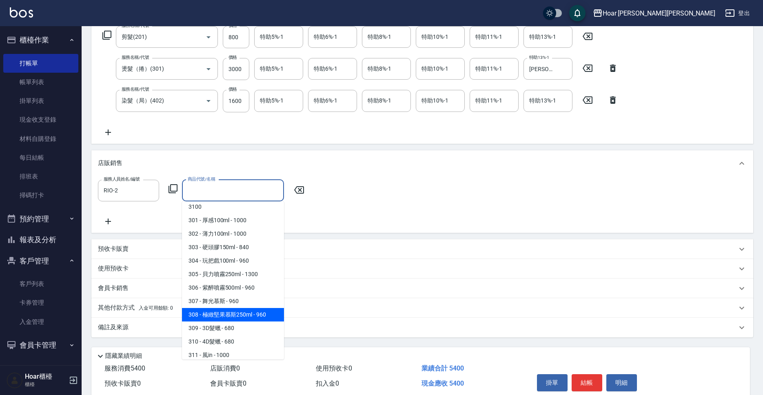
drag, startPoint x: 224, startPoint y: 297, endPoint x: 242, endPoint y: 280, distance: 24.3
click at [224, 308] on span "308 - 極緻堅果慕斯250ml - 960" at bounding box center [233, 314] width 102 height 13
type input "極緻堅果慕斯250ml"
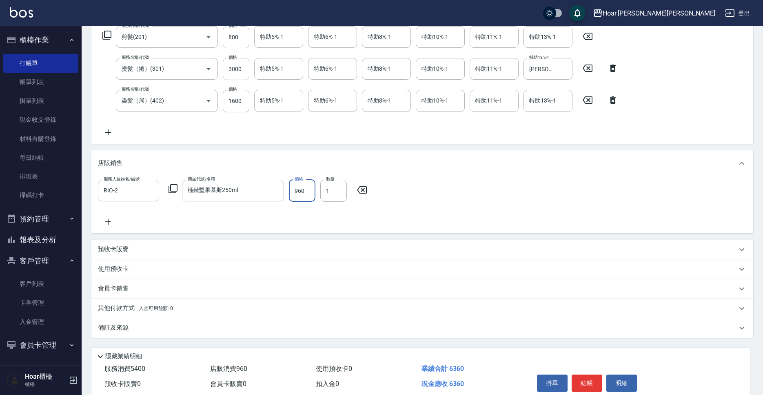
click at [309, 191] on input "960" at bounding box center [302, 191] width 27 height 22
type input "1200"
click at [556, 230] on div "服務人員姓名/編號 RIO-2 服務人員姓名/編號 商品代號/名稱 極緻堅果慕斯250ml 商品代號/名稱 價格 1200 價格 數量 1 數量" at bounding box center [422, 204] width 662 height 57
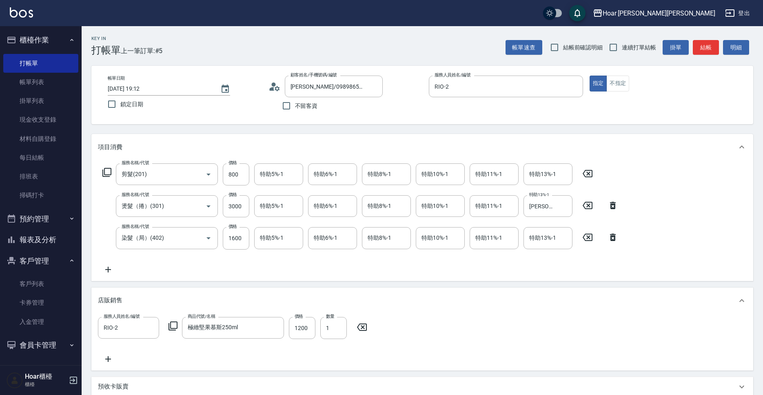
scroll to position [172, 0]
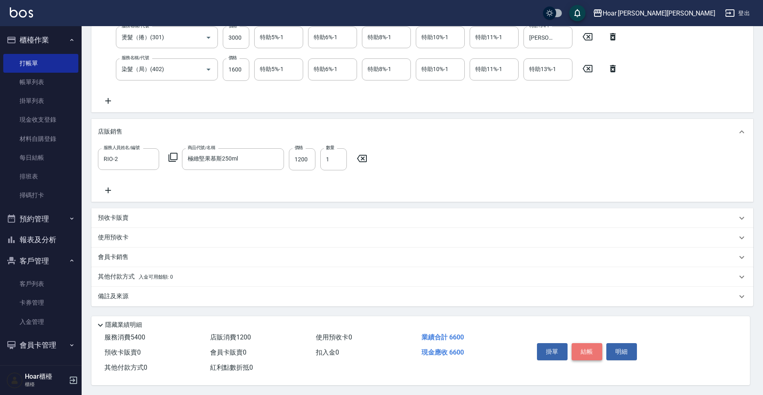
click at [591, 347] on button "結帳" at bounding box center [587, 351] width 31 height 17
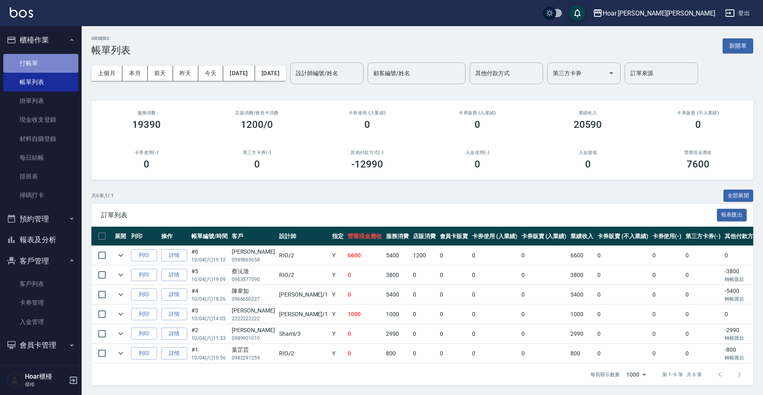
click at [42, 66] on link "打帳單" at bounding box center [40, 63] width 75 height 19
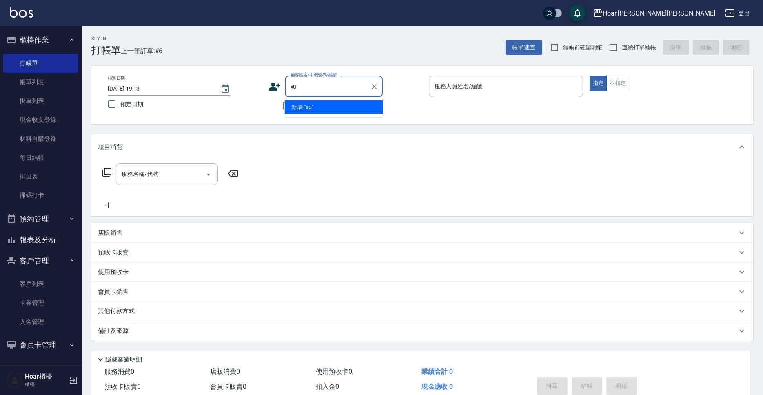
type input "x"
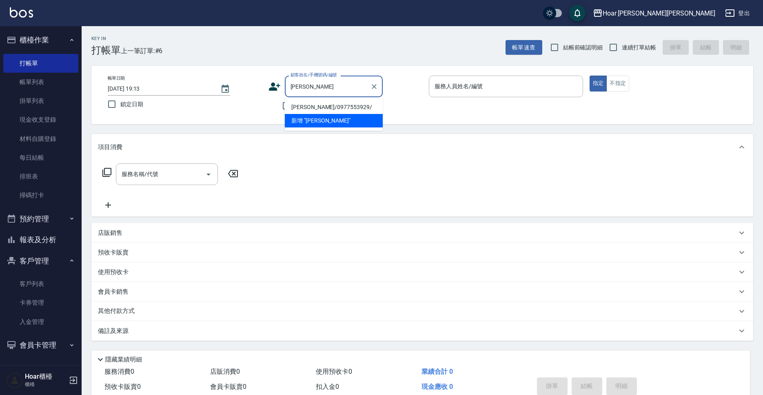
click at [333, 106] on li "[PERSON_NAME]/0977553929/" at bounding box center [334, 106] width 98 height 13
type input "[PERSON_NAME]/0977553929/"
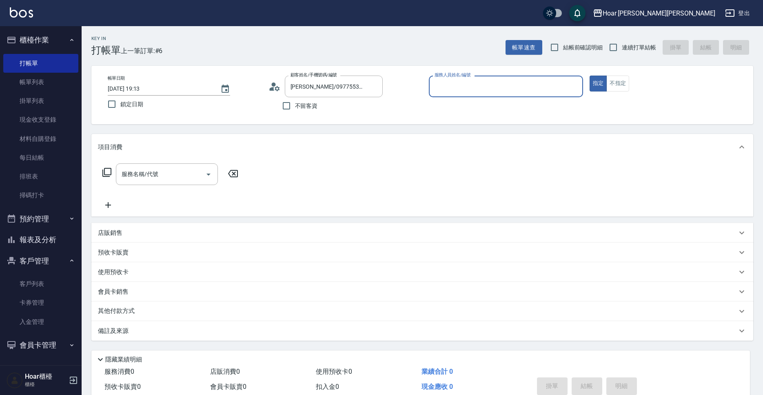
type input "RIO-2"
click at [180, 184] on div "服務名稱/代號" at bounding box center [167, 174] width 102 height 22
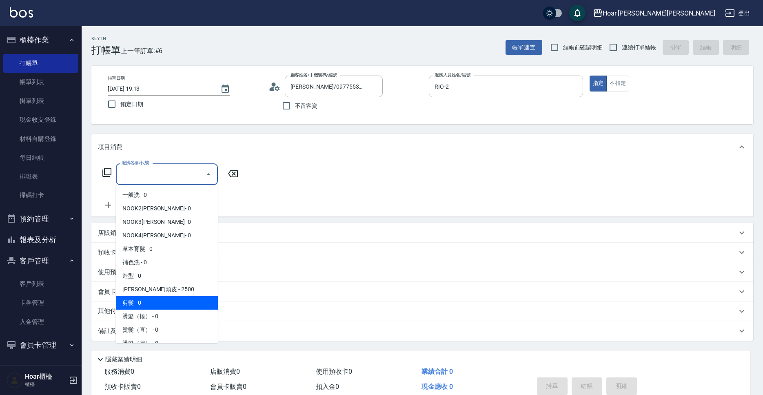
drag, startPoint x: 149, startPoint y: 301, endPoint x: 179, endPoint y: 224, distance: 83.1
click at [150, 296] on span "剪髮 - 0" at bounding box center [167, 302] width 102 height 13
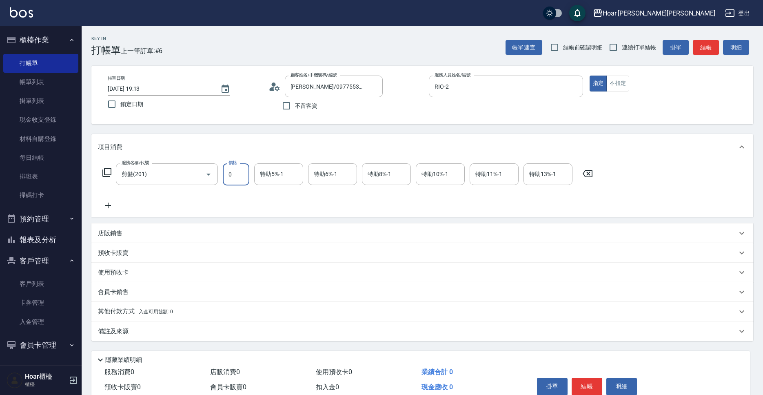
click at [235, 173] on input "0" at bounding box center [236, 174] width 27 height 22
click at [184, 178] on input "剪髮(201)" at bounding box center [156, 174] width 72 height 14
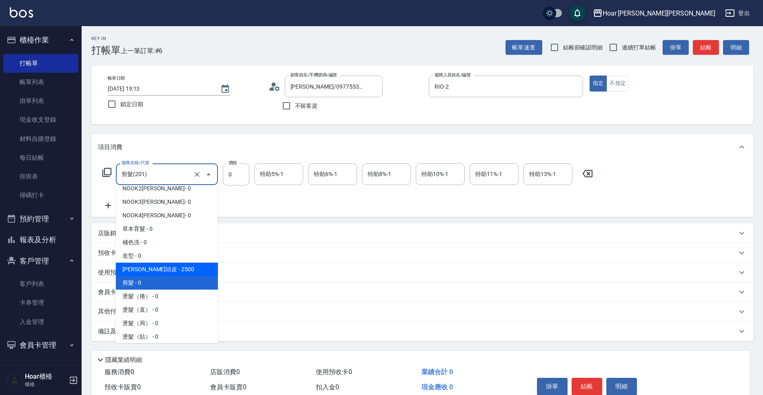
scroll to position [21, 0]
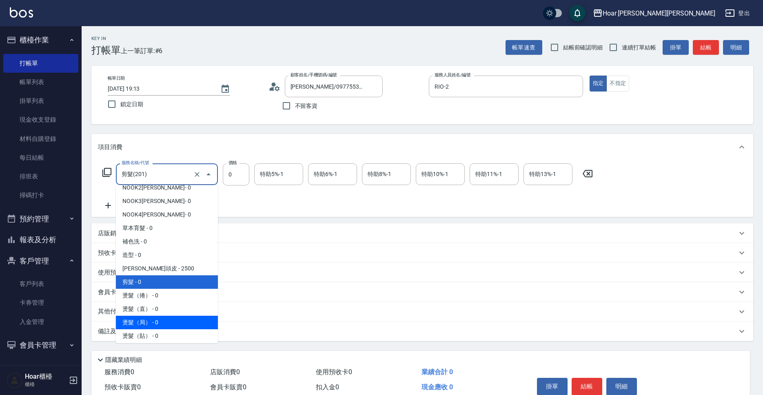
click at [150, 317] on span "燙髮（局） - 0" at bounding box center [167, 321] width 102 height 13
type input "燙髮（局）(303)"
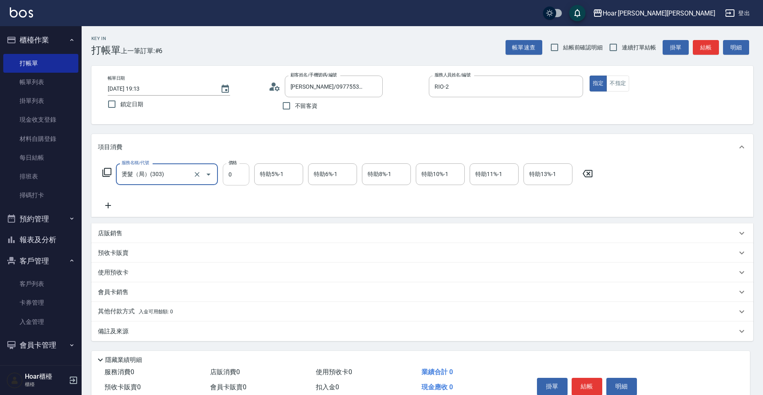
click at [244, 176] on input "0" at bounding box center [236, 174] width 27 height 22
type input "1000"
click at [273, 206] on div "服務名稱/代號 燙髮（局）(303) 服務名稱/代號 價格 1000 價格 特助5%-1 特助5%-1 特助6%-1 特助6%-1 特助8%-1 特助8%-1…" at bounding box center [348, 186] width 500 height 47
click at [432, 177] on input "特助10%-1" at bounding box center [441, 174] width 42 height 14
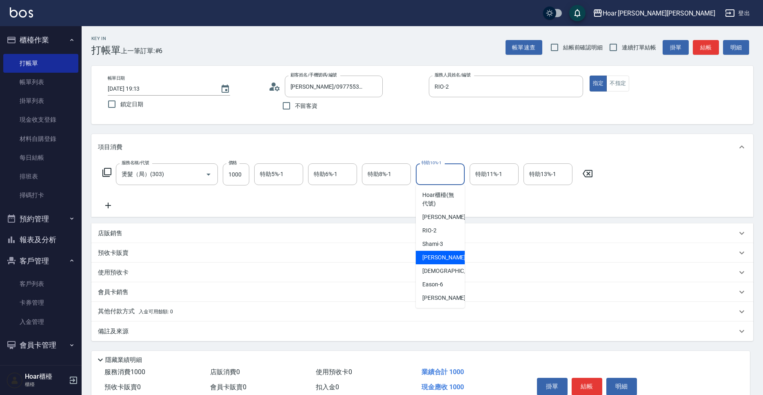
drag, startPoint x: 440, startPoint y: 260, endPoint x: 433, endPoint y: 227, distance: 32.9
click at [440, 259] on span "[PERSON_NAME] -4" at bounding box center [446, 257] width 48 height 9
type input "[PERSON_NAME]-4"
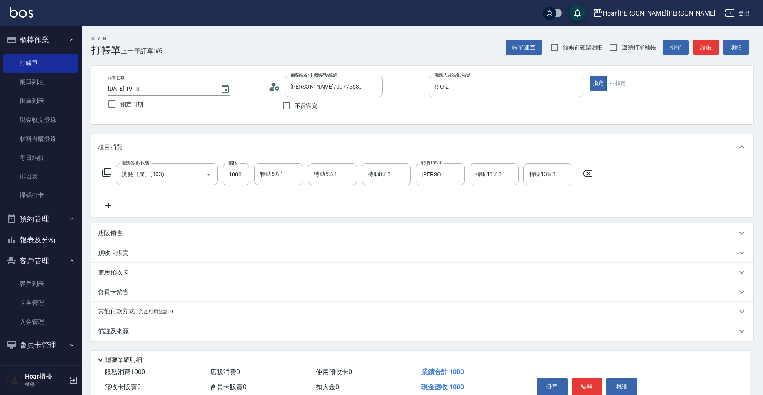
drag, startPoint x: 427, startPoint y: 207, endPoint x: 368, endPoint y: 231, distance: 63.7
click at [427, 207] on div "服務名稱/代號 燙髮（局）(303) 服務名稱/代號 價格 1000 價格 特助5%-1 特助5%-1 特助6%-1 特助6%-1 特助8%-1 特助8%-1…" at bounding box center [348, 186] width 500 height 47
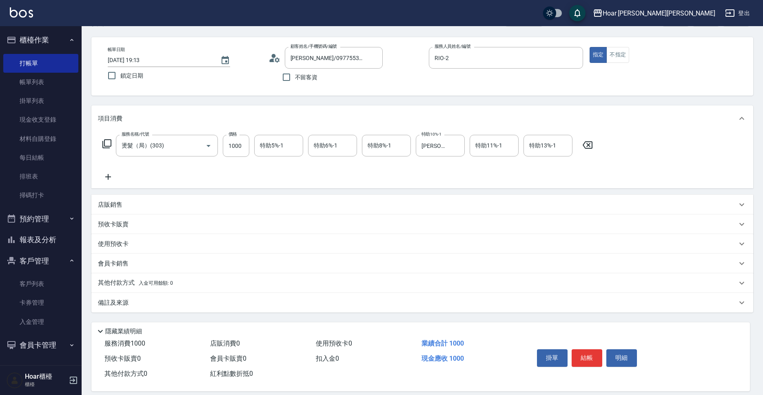
scroll to position [38, 0]
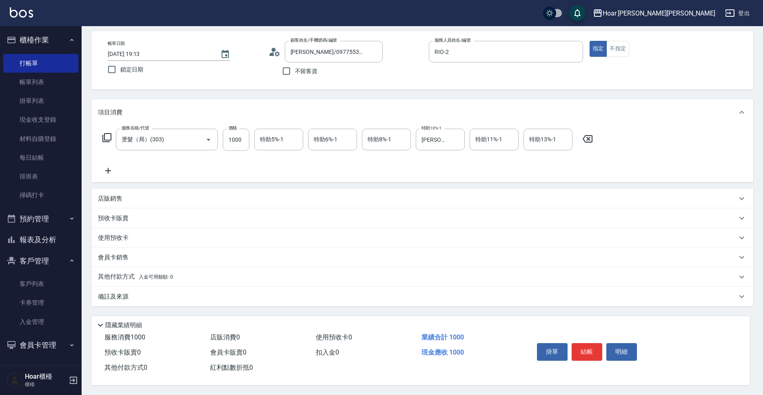
click at [591, 348] on button "結帳" at bounding box center [587, 351] width 31 height 17
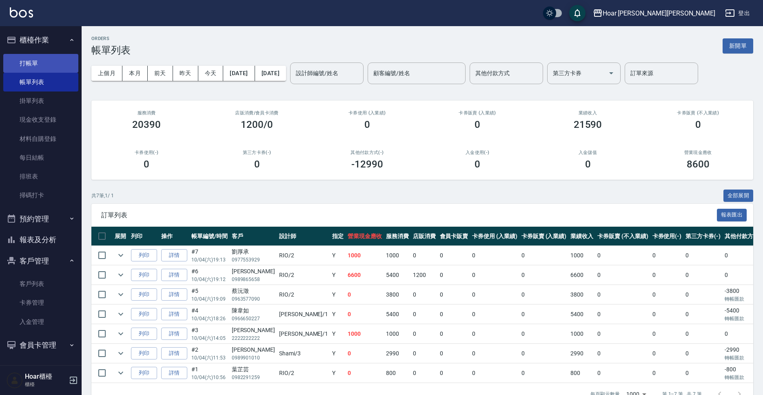
click at [24, 57] on link "打帳單" at bounding box center [40, 63] width 75 height 19
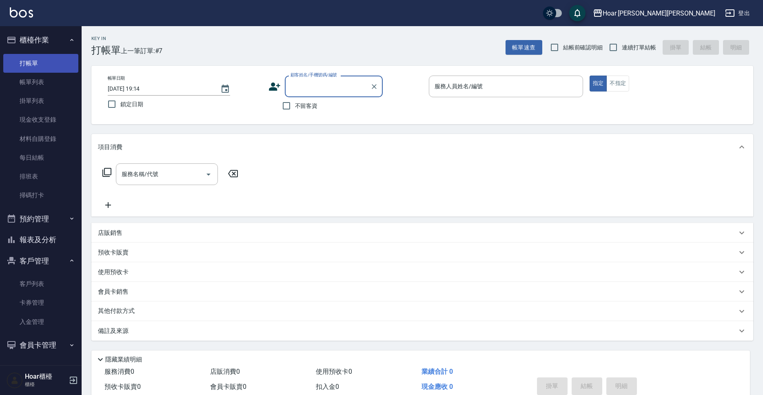
scroll to position [0, 0]
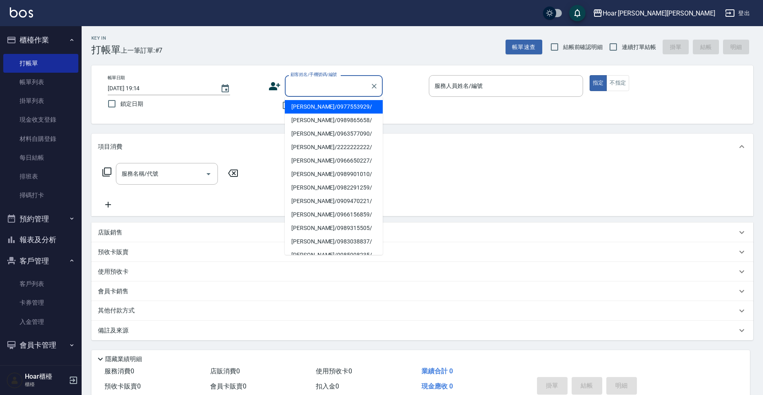
click at [304, 84] on input "顧客姓名/手機號碼/編號" at bounding box center [328, 86] width 78 height 14
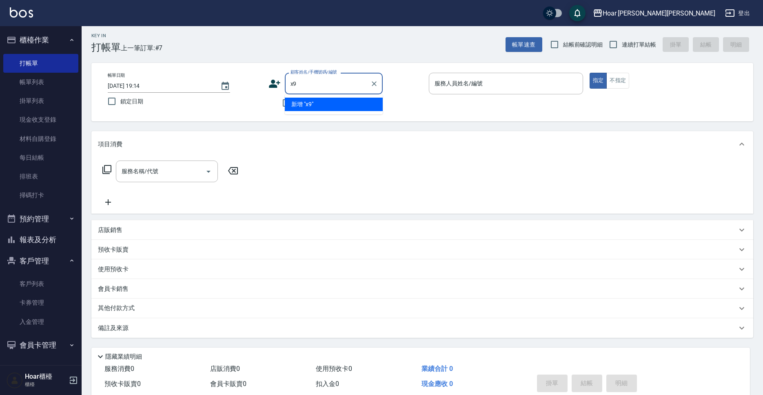
type input "x"
click at [309, 104] on li "[PERSON_NAME]/0983308756/" at bounding box center [334, 104] width 98 height 13
type input "[PERSON_NAME]/0983308756/"
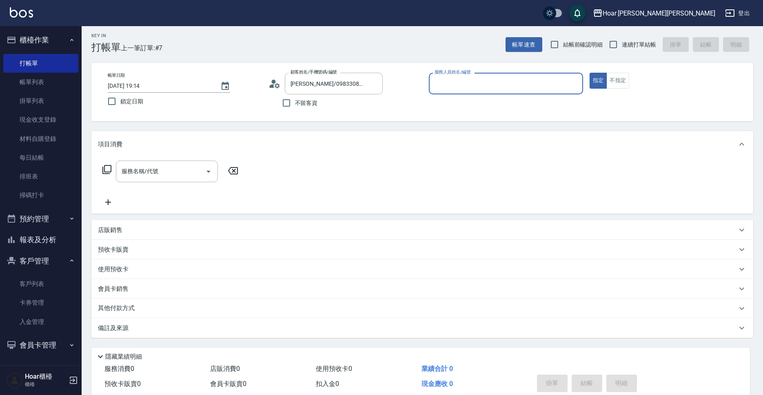
type input "RIO-2"
click at [169, 182] on div "服務名稱/代號" at bounding box center [167, 171] width 102 height 22
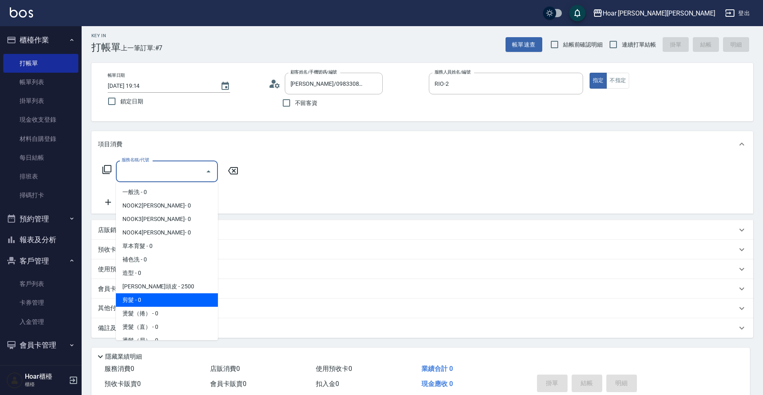
drag, startPoint x: 148, startPoint y: 296, endPoint x: 163, endPoint y: 278, distance: 23.5
click at [148, 296] on span "剪髮 - 0" at bounding box center [167, 299] width 102 height 13
type input "剪髮(201)"
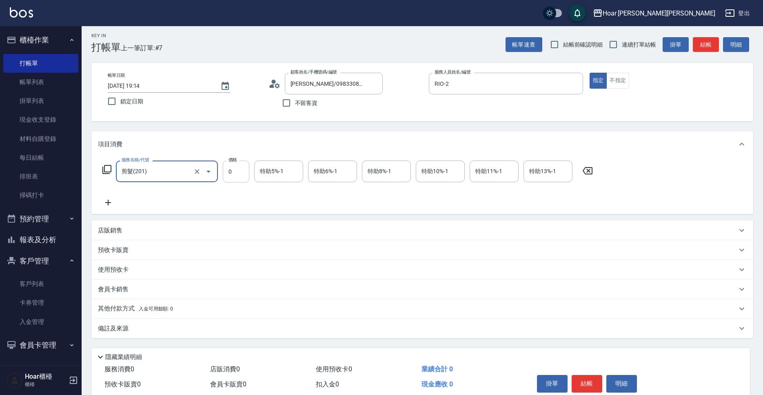
click at [245, 167] on input "0" at bounding box center [236, 171] width 27 height 22
type input "800"
click at [229, 200] on div "服務名稱/代號 剪髮(201) 服務名稱/代號 價格 800 價格 特助5%-1 特助5%-1 特助6%-1 特助6%-1 特助8%-1 特助8%-1 特助1…" at bounding box center [348, 183] width 500 height 47
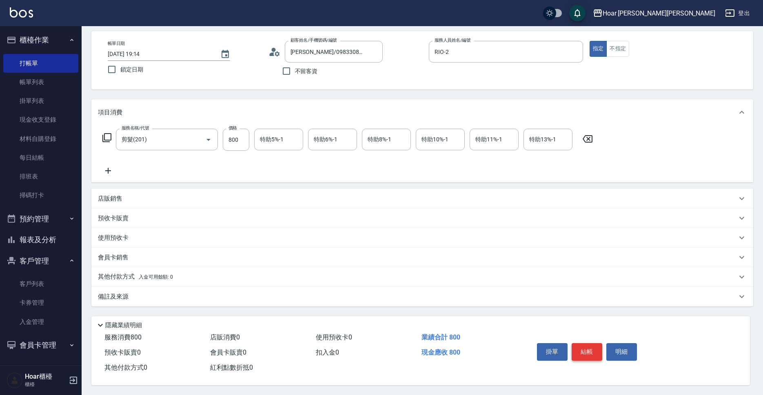
click at [592, 345] on button "結帳" at bounding box center [587, 351] width 31 height 17
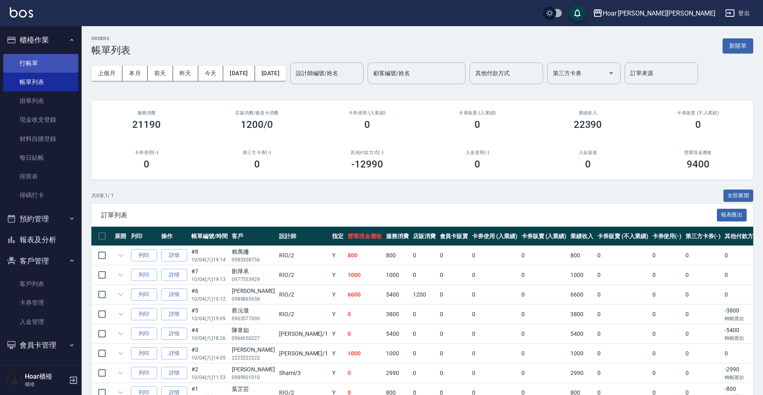
click at [25, 65] on link "打帳單" at bounding box center [40, 63] width 75 height 19
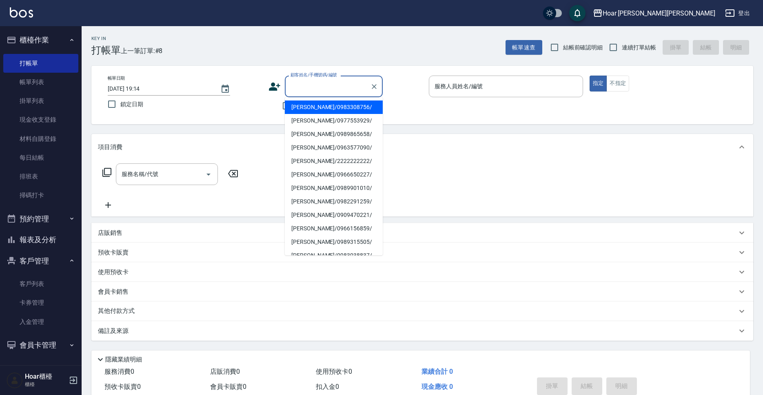
click at [309, 84] on input "顧客姓名/手機號碼/編號" at bounding box center [328, 86] width 78 height 14
type input "d"
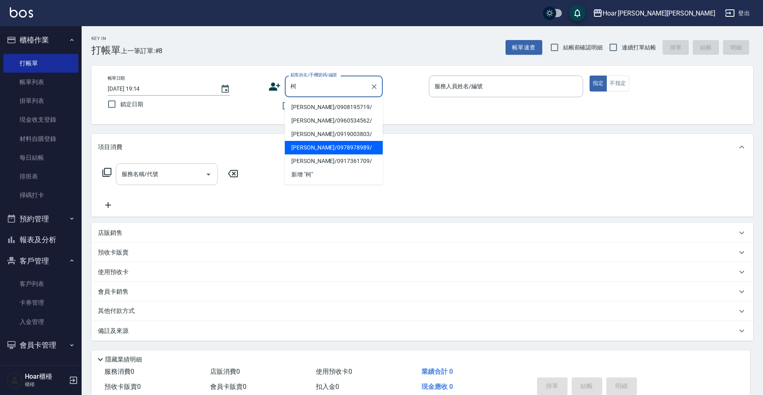
click at [311, 147] on li "[PERSON_NAME]/0978978989/" at bounding box center [334, 147] width 98 height 13
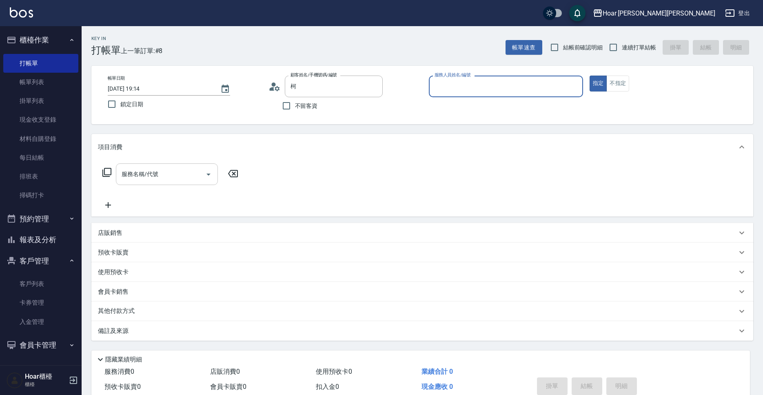
type input "[PERSON_NAME]/0978978989/"
type input "RIO-2"
click at [158, 177] on input "服務名稱/代號" at bounding box center [161, 174] width 82 height 14
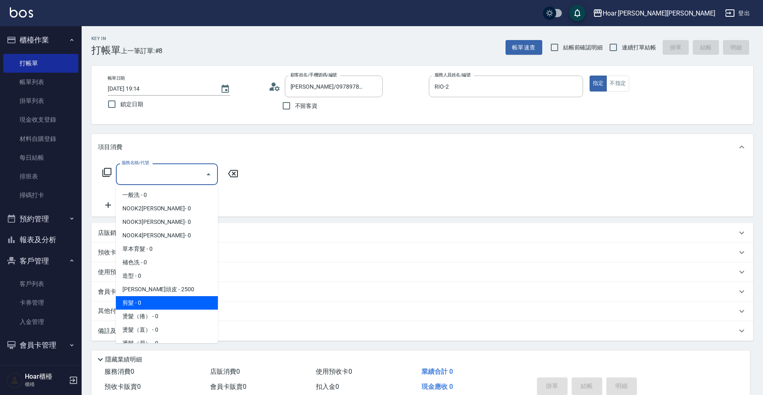
click at [148, 304] on span "剪髮 - 0" at bounding box center [167, 302] width 102 height 13
type input "剪髮(201)"
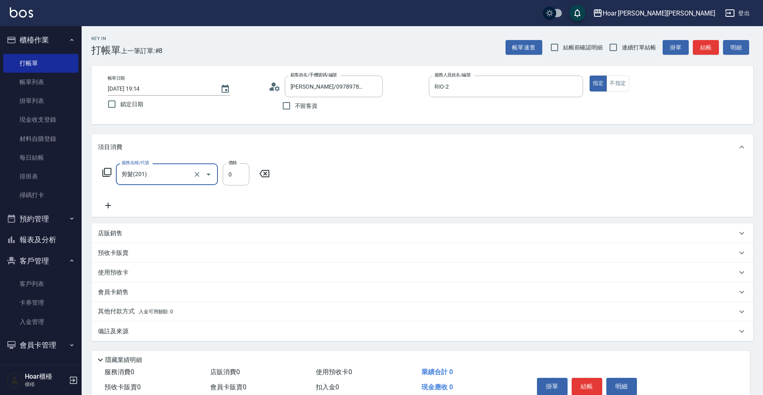
scroll to position [1, 0]
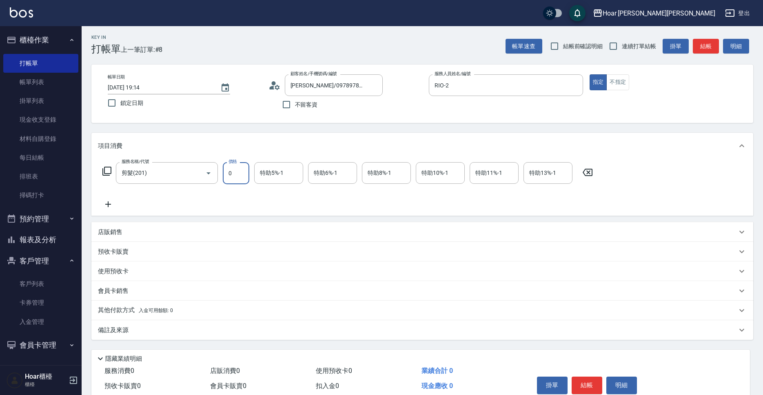
click at [240, 176] on input "0" at bounding box center [236, 173] width 27 height 22
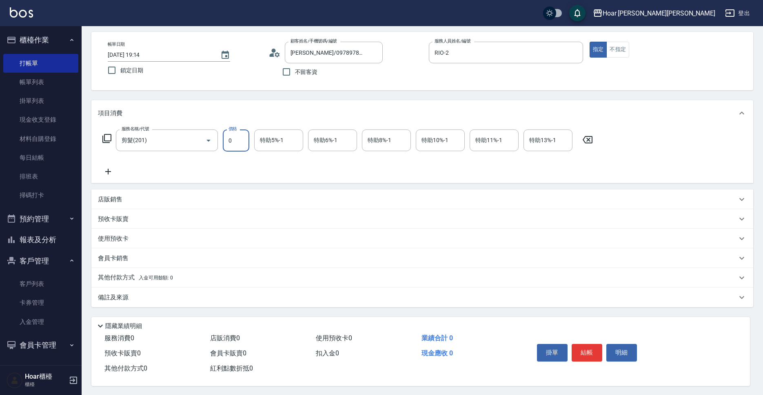
scroll to position [36, 0]
type input "800"
click at [111, 167] on icon at bounding box center [108, 171] width 20 height 10
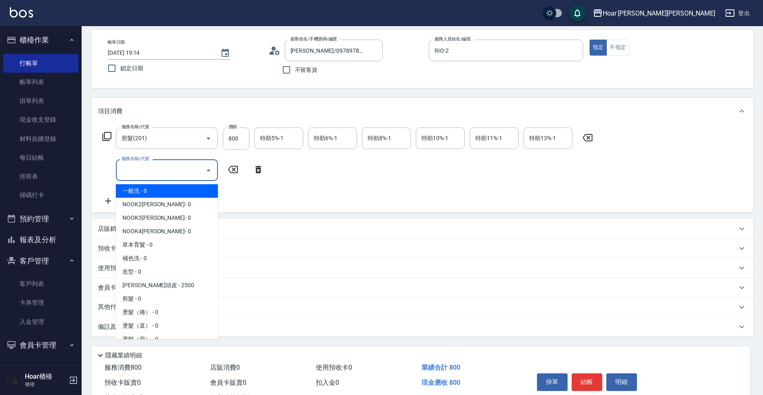
click at [173, 172] on input "服務名稱/代號" at bounding box center [161, 170] width 82 height 14
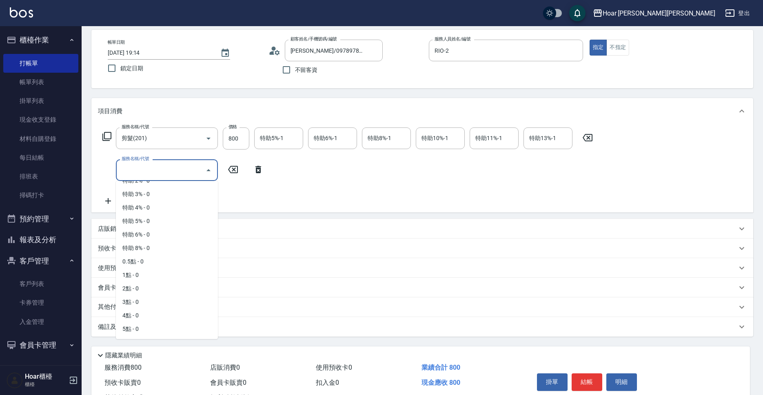
scroll to position [70, 0]
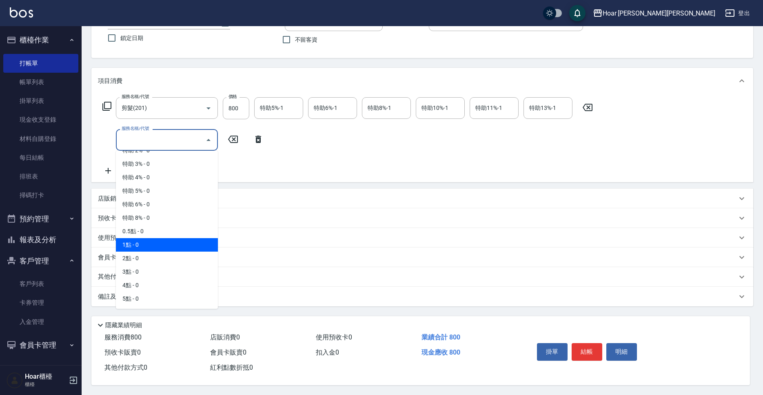
click at [156, 238] on span "1點 - 0" at bounding box center [167, 244] width 102 height 13
type input "1點(P1)"
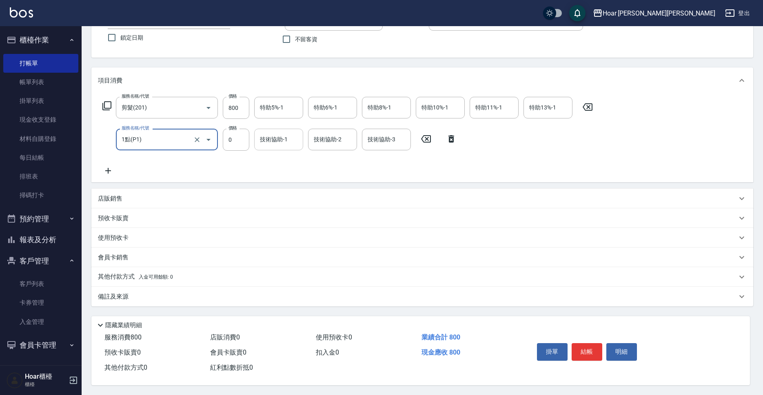
click at [279, 133] on input "技術協助-1" at bounding box center [279, 139] width 42 height 14
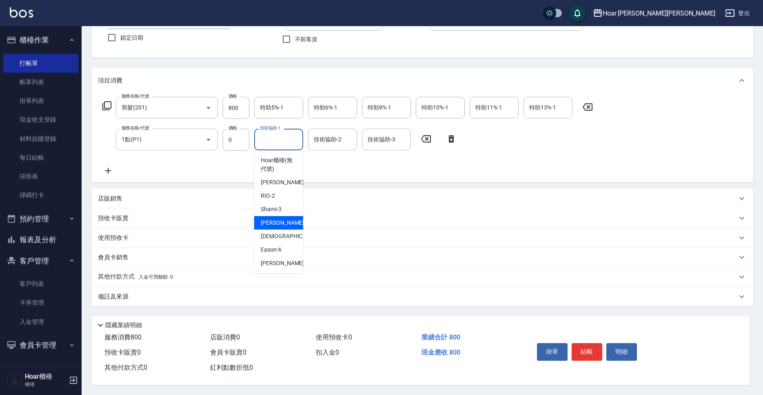
drag, startPoint x: 270, startPoint y: 216, endPoint x: 267, endPoint y: 166, distance: 49.9
click at [270, 218] on span "[PERSON_NAME] -4" at bounding box center [285, 222] width 48 height 9
type input "[PERSON_NAME]-4"
drag, startPoint x: 267, startPoint y: 164, endPoint x: 258, endPoint y: 172, distance: 11.9
click at [267, 165] on div "服務名稱/代號 剪髮(201) 服務名稱/代號 價格 800 價格 特助5%-1 特助5%-1 特助6%-1 特助6%-1 特助8%-1 特助8%-1 特助1…" at bounding box center [348, 136] width 500 height 79
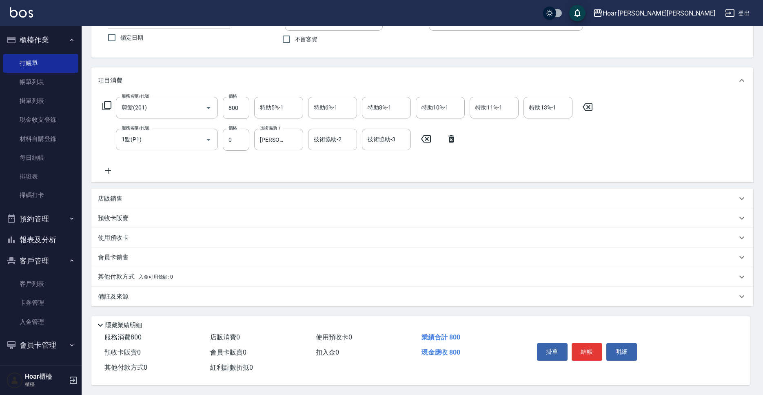
scroll to position [70, 0]
click at [586, 343] on button "結帳" at bounding box center [587, 351] width 31 height 17
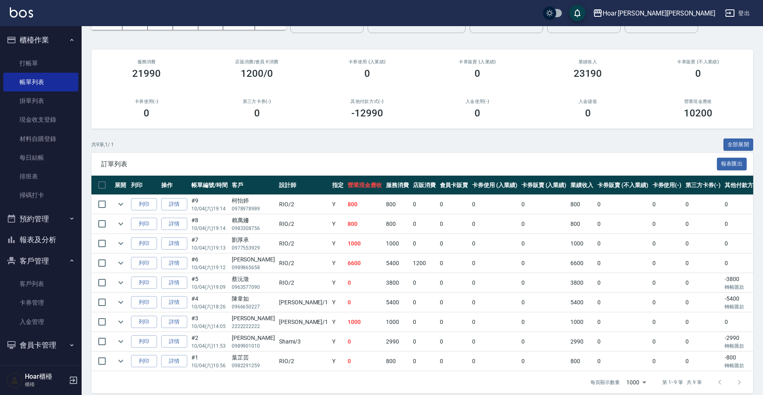
scroll to position [55, 0]
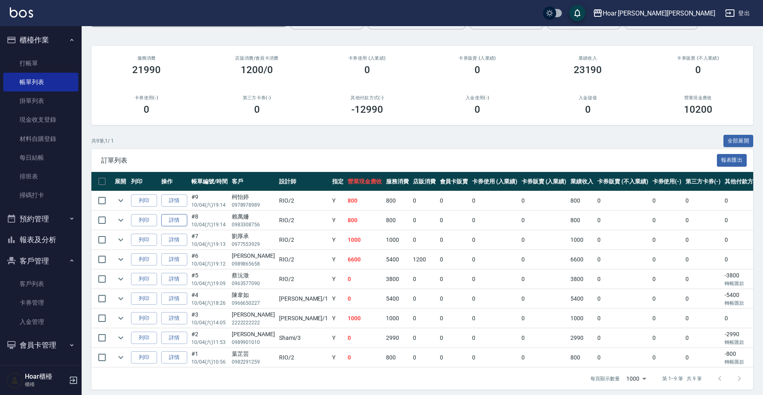
click at [181, 222] on link "詳情" at bounding box center [174, 220] width 26 height 13
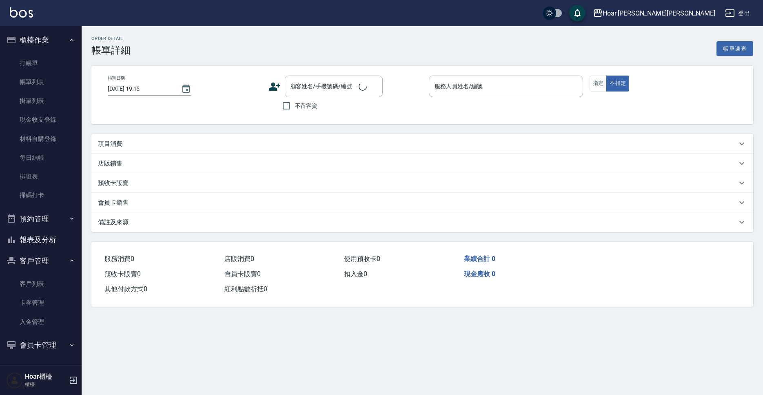
type input "[DATE] 19:14"
type input "RIO-2"
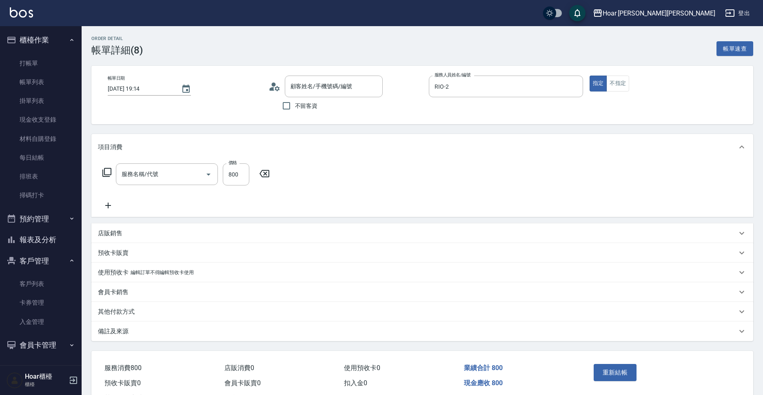
type input "[PERSON_NAME]/0983308756/"
type input "剪髮(201)"
click at [112, 202] on icon at bounding box center [108, 205] width 20 height 10
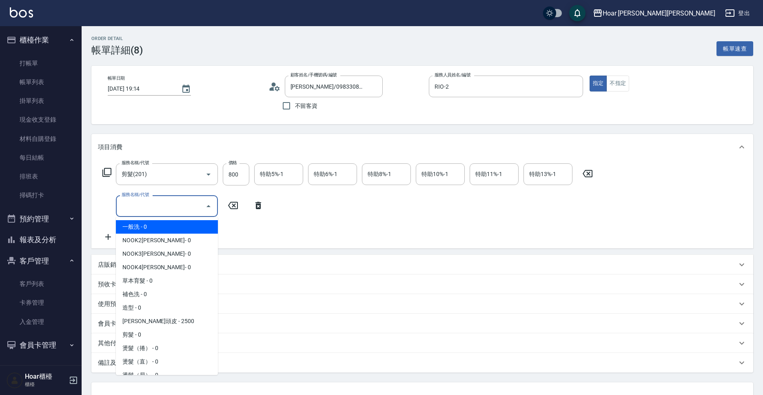
click at [157, 205] on input "服務名稱/代號" at bounding box center [161, 206] width 82 height 14
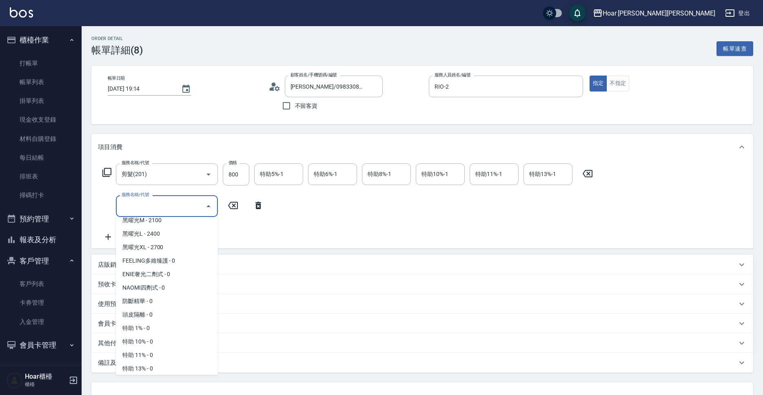
scroll to position [522, 0]
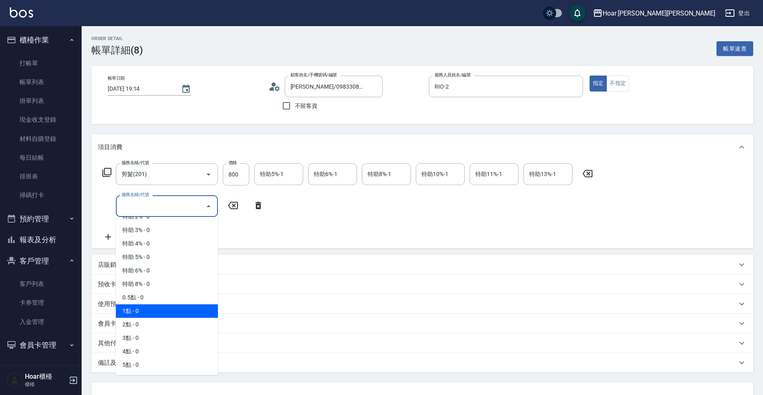
drag, startPoint x: 155, startPoint y: 315, endPoint x: 162, endPoint y: 311, distance: 7.6
click at [155, 315] on span "1點 - 0" at bounding box center [167, 310] width 102 height 13
type input "1點(P1)"
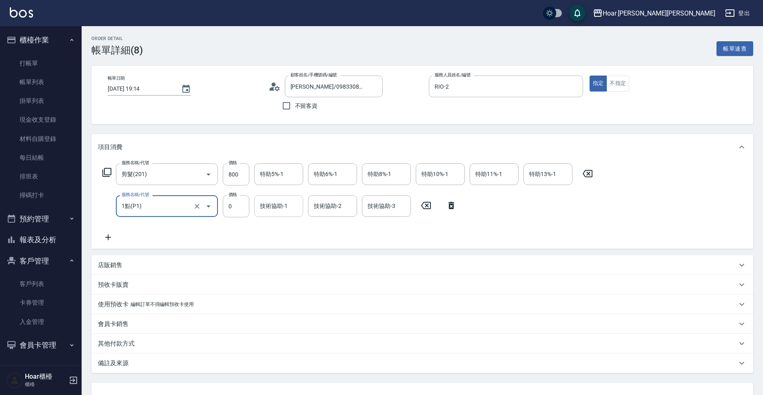
click at [293, 213] on input "技術協助-1" at bounding box center [279, 206] width 42 height 14
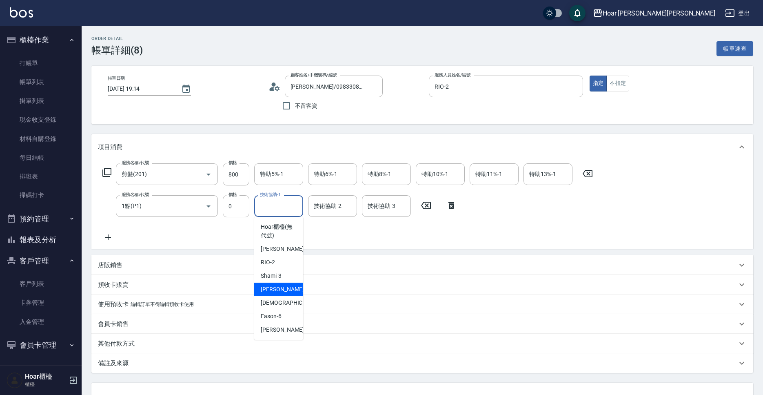
click at [282, 284] on div "[PERSON_NAME] -4" at bounding box center [278, 288] width 49 height 13
type input "[PERSON_NAME]-4"
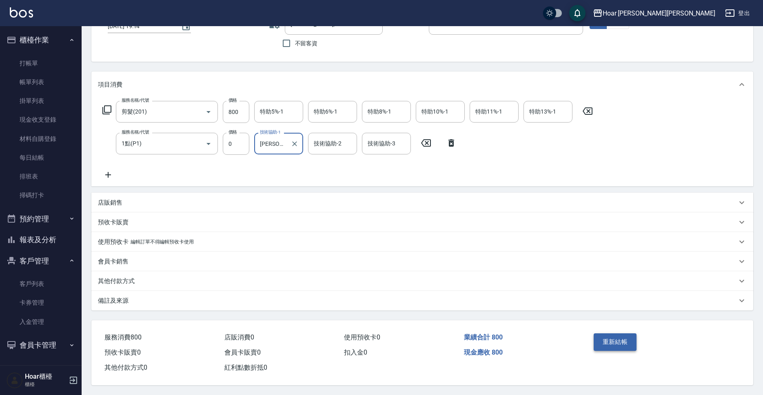
click at [624, 339] on button "重新結帳" at bounding box center [615, 341] width 43 height 17
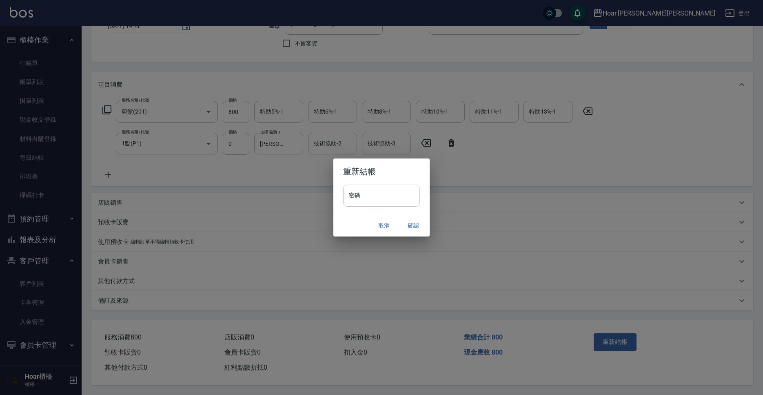
click at [396, 200] on input "密碼" at bounding box center [381, 195] width 77 height 22
type input "********"
click at [413, 225] on button "確認" at bounding box center [413, 225] width 26 height 15
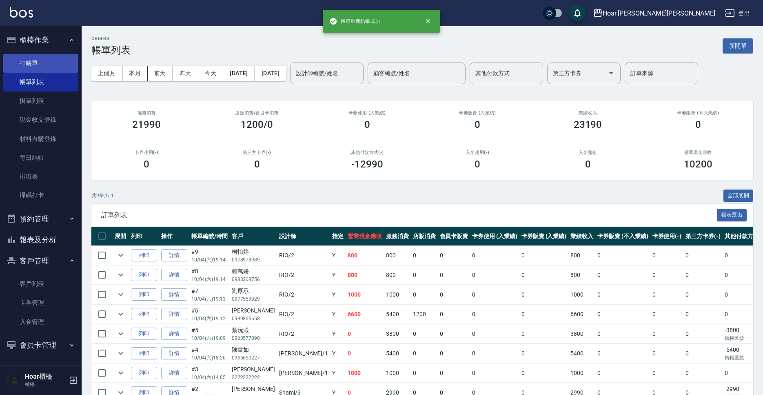
click at [47, 67] on link "打帳單" at bounding box center [40, 63] width 75 height 19
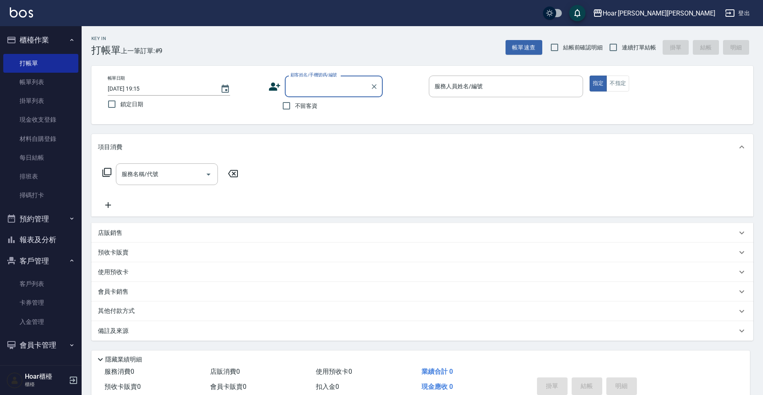
click at [329, 87] on input "顧客姓名/手機號碼/編號" at bounding box center [328, 86] width 78 height 14
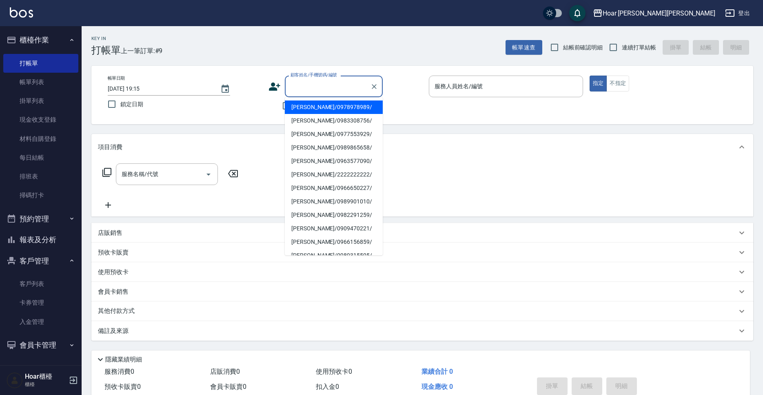
click at [424, 105] on div "帳單日期 [DATE] 19:15 鎖定日期 顧客姓名/手機號碼/編號 顧客姓名/手機號碼/編號 不留客資 服務人員姓名/編號 服務人員姓名/編號 指定 不指定" at bounding box center [422, 95] width 642 height 39
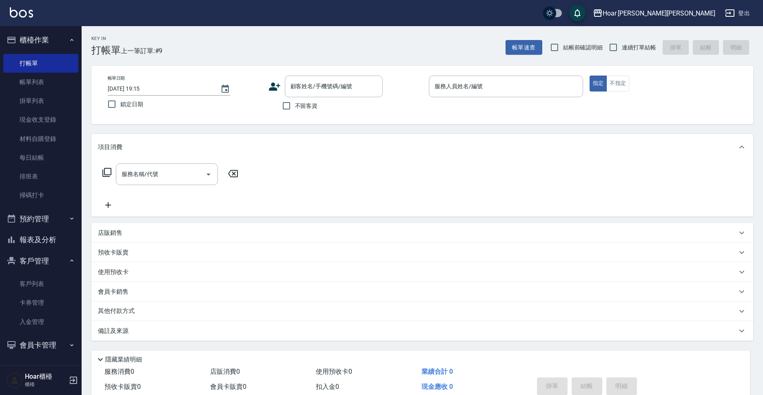
drag, startPoint x: 298, startPoint y: 107, endPoint x: 342, endPoint y: 105, distance: 44.1
click at [298, 107] on span "不留客資" at bounding box center [306, 106] width 23 height 9
click at [295, 107] on input "不留客資" at bounding box center [286, 105] width 17 height 17
checkbox input "true"
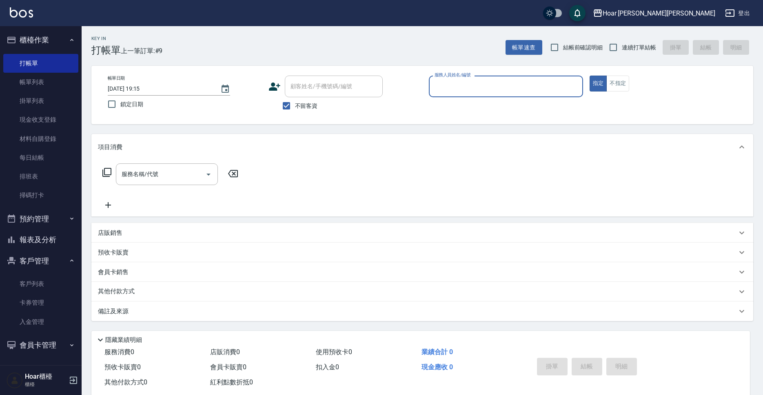
click at [458, 94] on div "服務人員姓名/編號" at bounding box center [506, 87] width 154 height 22
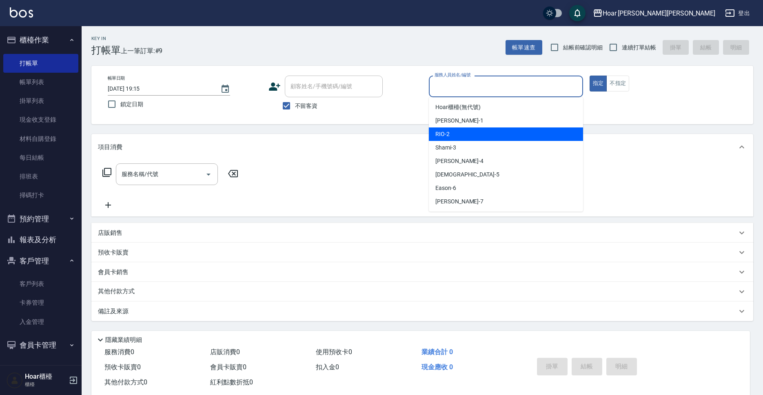
drag, startPoint x: 447, startPoint y: 134, endPoint x: 364, endPoint y: 145, distance: 83.9
click at [447, 134] on span "RIO -2" at bounding box center [442, 134] width 14 height 9
type input "RIO-2"
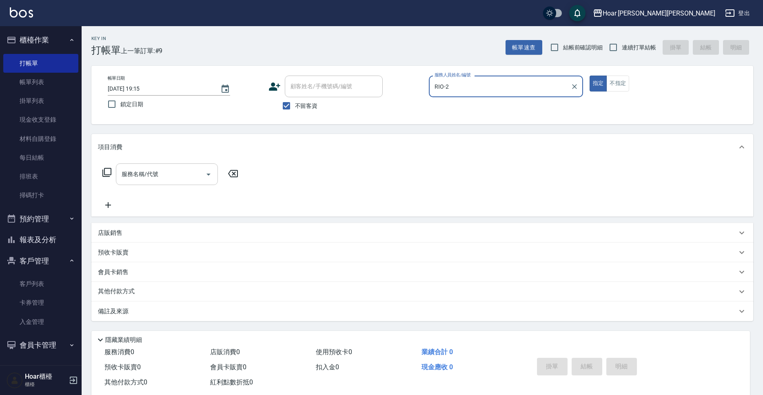
drag, startPoint x: 183, startPoint y: 169, endPoint x: 185, endPoint y: 164, distance: 5.2
click at [183, 169] on input "服務名稱/代號" at bounding box center [161, 174] width 82 height 14
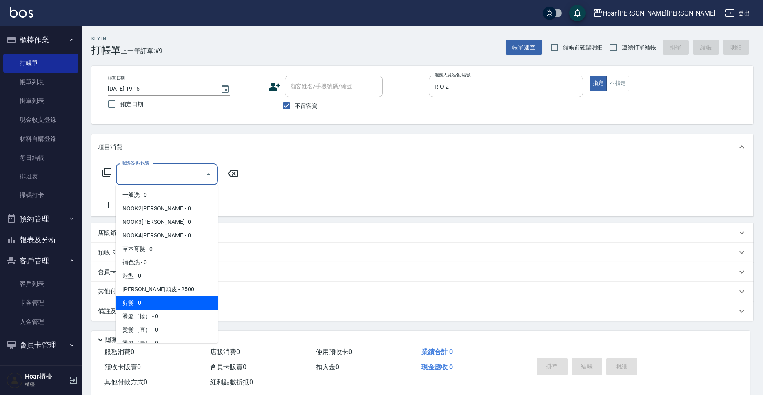
drag, startPoint x: 158, startPoint y: 299, endPoint x: 234, endPoint y: 205, distance: 120.7
click at [158, 299] on span "剪髮 - 0" at bounding box center [167, 302] width 102 height 13
type input "剪髮(201)"
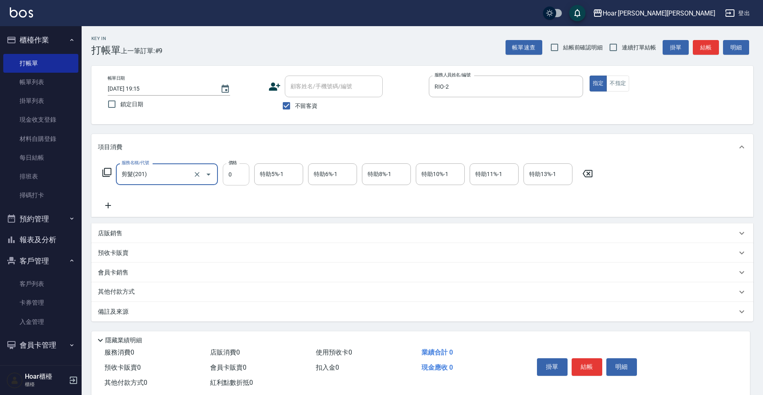
click at [233, 178] on input "0" at bounding box center [236, 174] width 27 height 22
type input "800"
click at [220, 199] on div "服務名稱/代號 剪髮(201) 服務名稱/代號 價格 800 價格 特助5%-1 特助5%-1 特助6%-1 特助6%-1 特助8%-1 特助8%-1 特助1…" at bounding box center [348, 186] width 500 height 47
click at [112, 204] on icon at bounding box center [108, 205] width 20 height 10
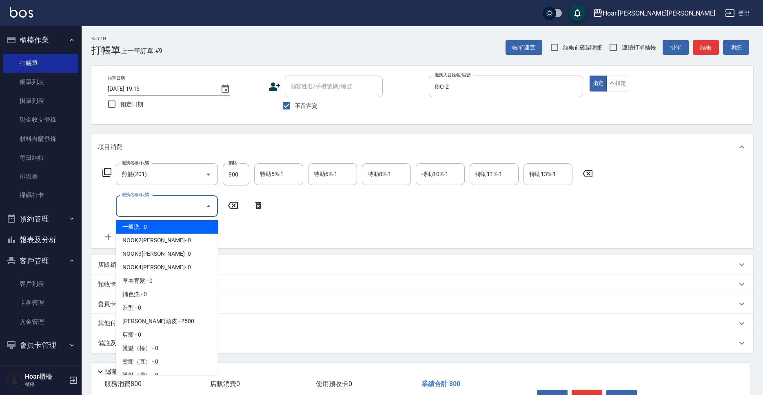
click at [175, 203] on input "服務名稱/代號" at bounding box center [161, 206] width 82 height 14
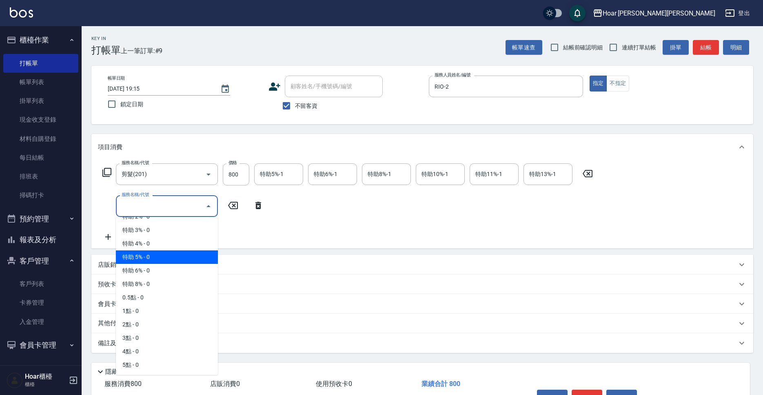
scroll to position [50, 0]
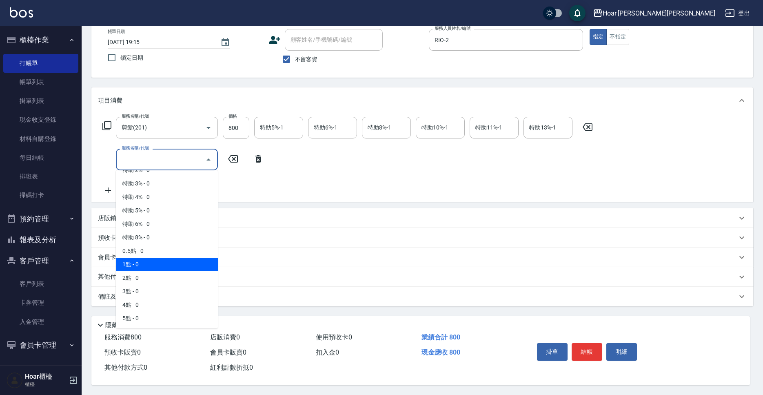
drag, startPoint x: 156, startPoint y: 261, endPoint x: 168, endPoint y: 250, distance: 16.2
click at [155, 261] on span "1點 - 0" at bounding box center [167, 264] width 102 height 13
type input "1點(P1)"
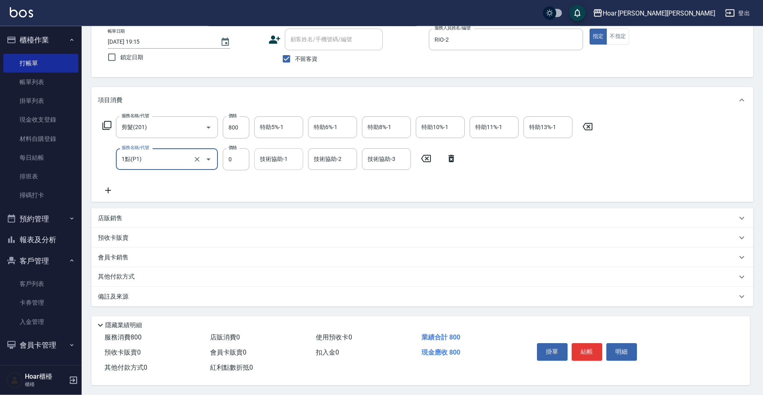
click at [271, 158] on input "技術協助-1" at bounding box center [279, 159] width 42 height 14
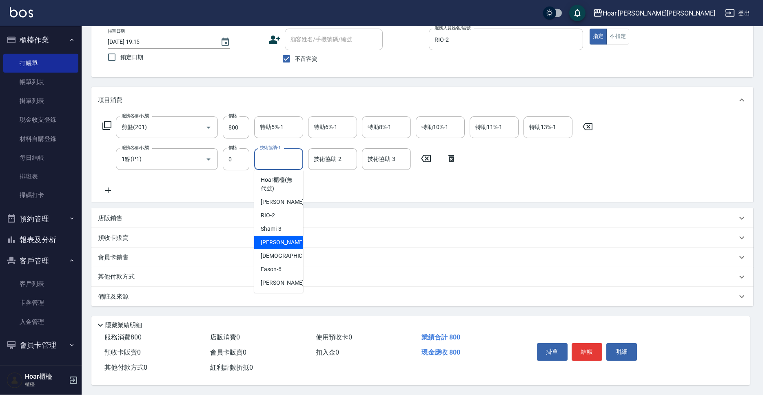
click at [273, 238] on span "[PERSON_NAME] -4" at bounding box center [285, 242] width 48 height 9
type input "[PERSON_NAME]-4"
click at [304, 172] on div "服務名稱/代號 剪髮(201) 服務名稱/代號 價格 800 價格 特助5%-1 特助5%-1 特助6%-1 特助6%-1 特助8%-1 特助8%-1 特助1…" at bounding box center [348, 155] width 500 height 79
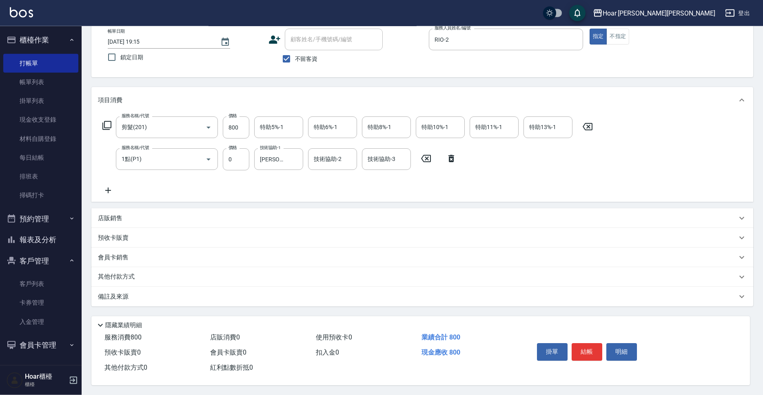
scroll to position [51, 0]
click at [584, 349] on button "結帳" at bounding box center [587, 351] width 31 height 17
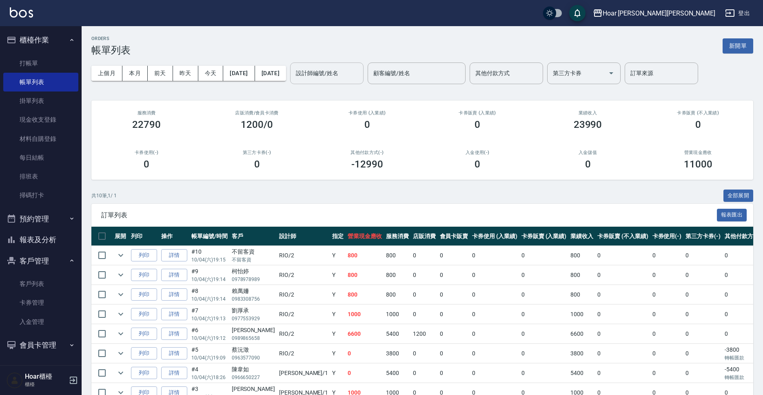
click at [360, 74] on input "設計師編號/姓名" at bounding box center [327, 73] width 66 height 14
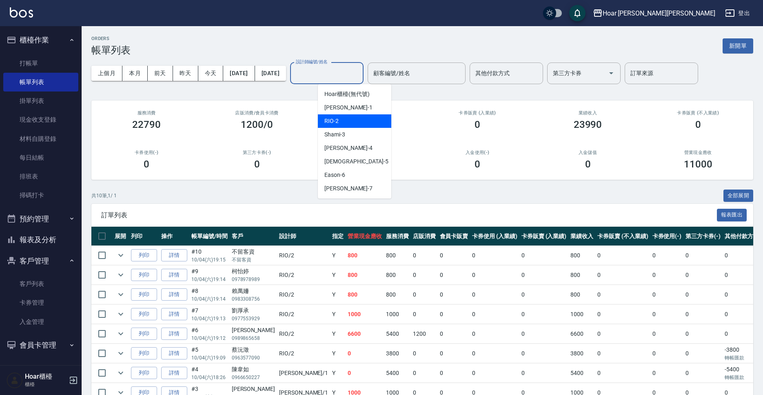
click at [344, 118] on div "RIO -2" at bounding box center [354, 120] width 73 height 13
type input "RIO-2"
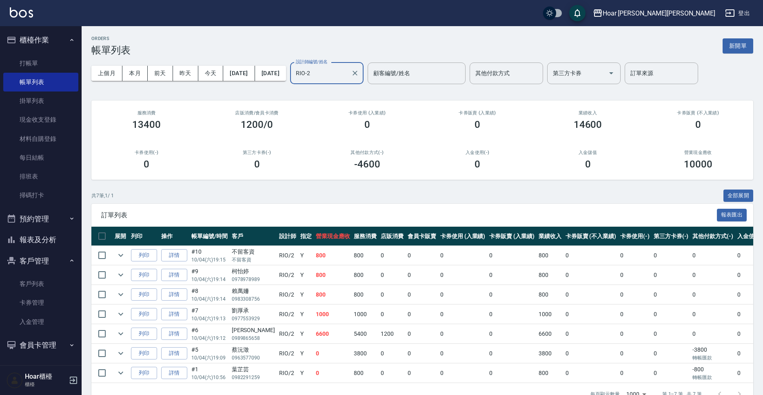
click at [319, 40] on div "ORDERS 帳單列表 新開單" at bounding box center [422, 46] width 662 height 20
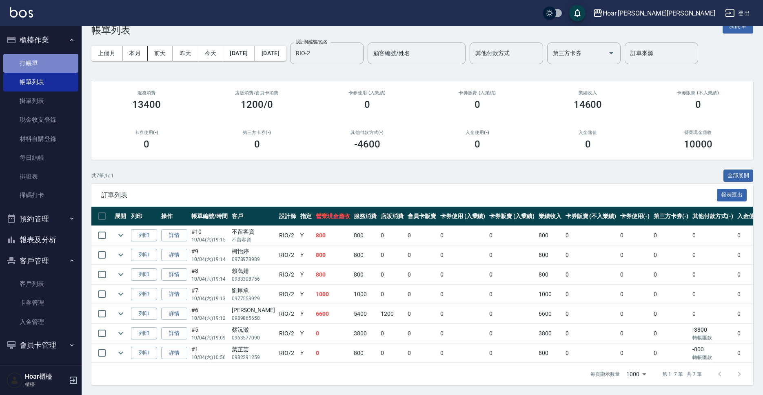
click at [37, 69] on link "打帳單" at bounding box center [40, 63] width 75 height 19
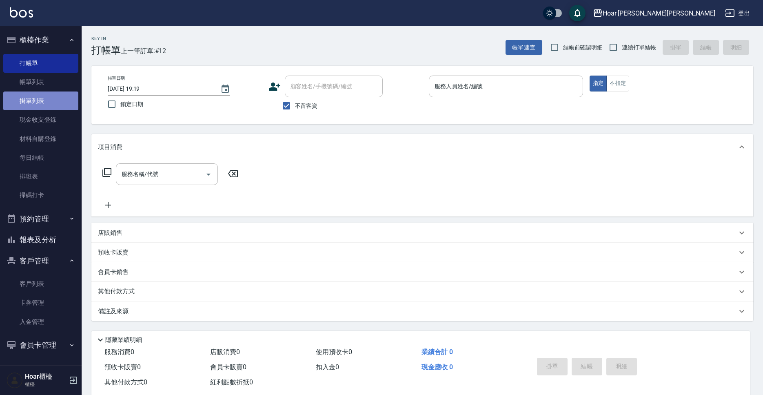
click at [33, 101] on link "掛單列表" at bounding box center [40, 100] width 75 height 19
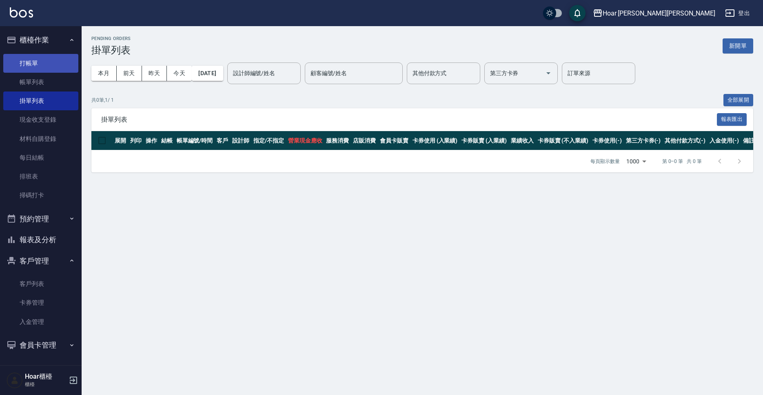
click at [49, 69] on link "打帳單" at bounding box center [40, 63] width 75 height 19
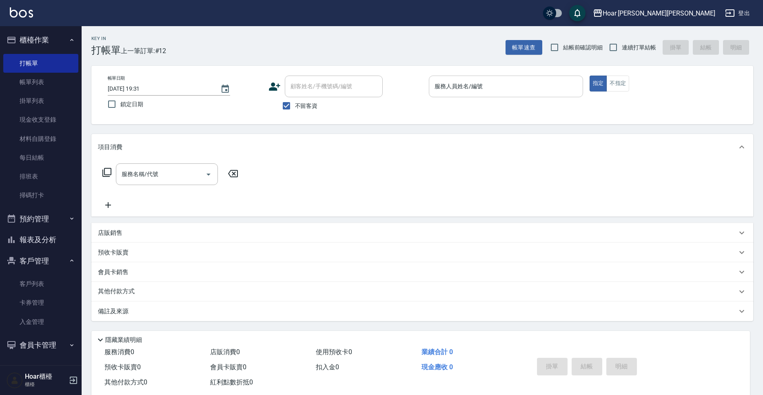
click at [528, 91] on input "服務人員姓名/編號" at bounding box center [506, 86] width 147 height 14
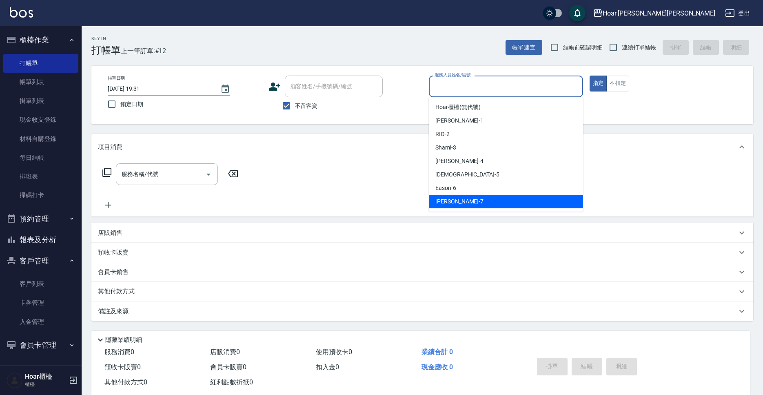
click at [473, 198] on div "[PERSON_NAME] -7" at bounding box center [506, 201] width 154 height 13
type input "[PERSON_NAME]-7"
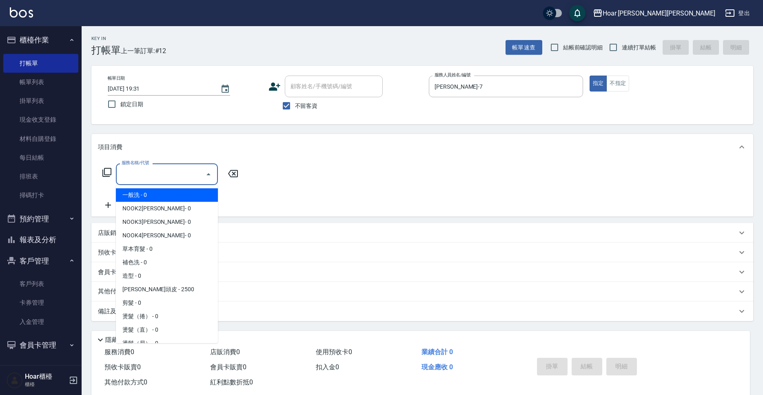
click at [131, 176] on input "服務名稱/代號" at bounding box center [161, 174] width 82 height 14
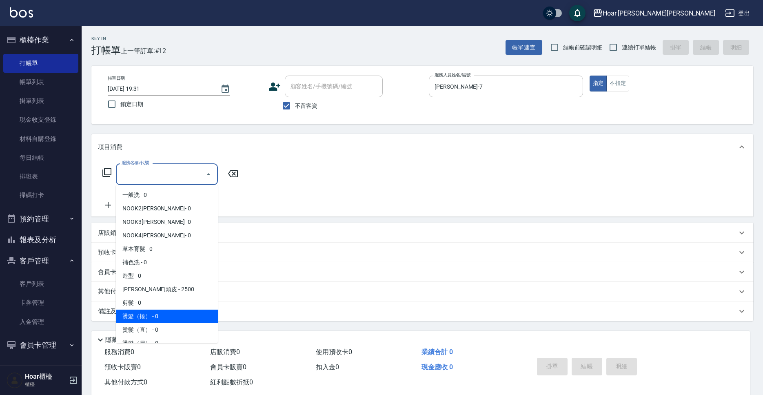
click at [183, 314] on span "燙髮（捲） - 0" at bounding box center [167, 315] width 102 height 13
type input "燙髮（捲）(301)"
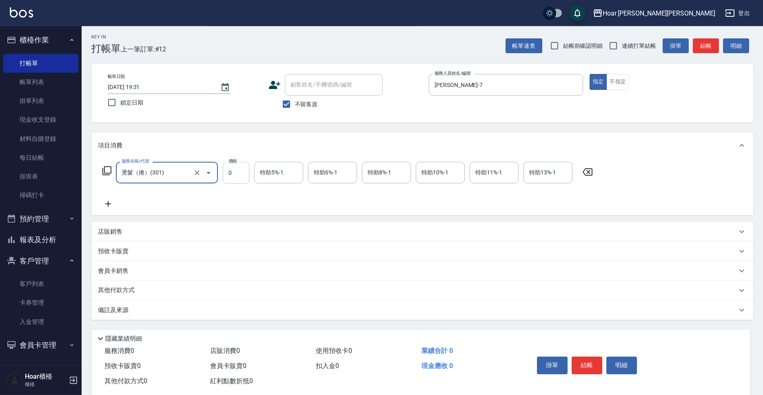
scroll to position [4, 0]
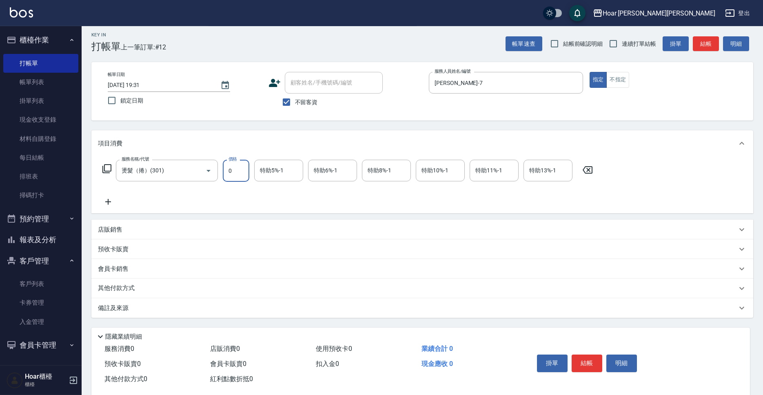
click at [238, 178] on input "0" at bounding box center [236, 171] width 27 height 22
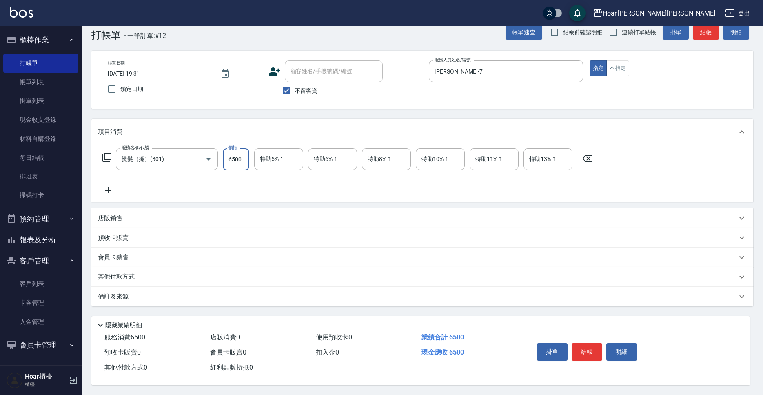
type input "6500"
click at [131, 218] on div "店販銷售" at bounding box center [417, 218] width 639 height 9
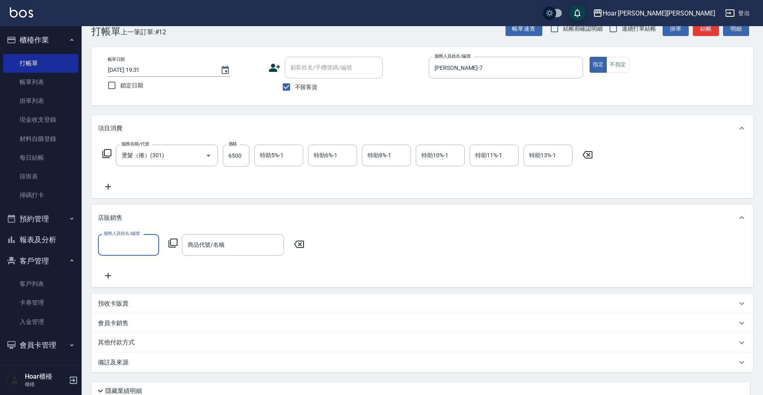
scroll to position [0, 0]
click at [155, 304] on div "預收卡販賣" at bounding box center [417, 303] width 639 height 9
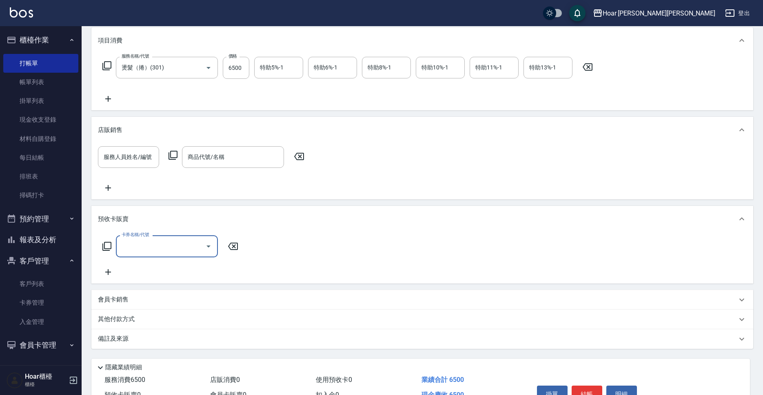
scroll to position [107, 0]
click at [157, 318] on div "其他付款方式" at bounding box center [417, 318] width 639 height 9
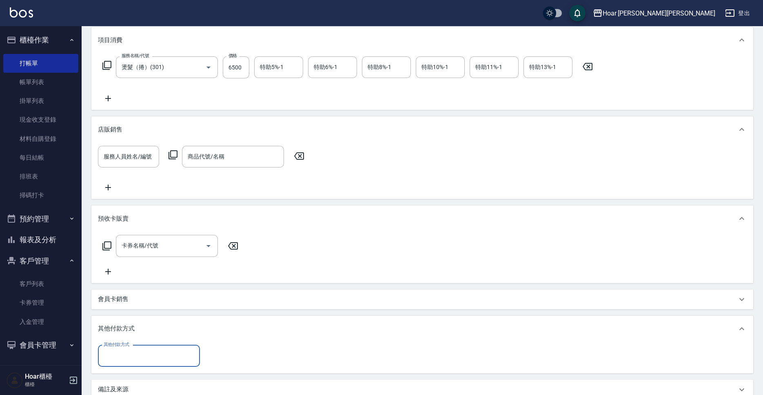
scroll to position [109, 0]
click at [154, 350] on input "其他付款方式" at bounding box center [149, 356] width 95 height 14
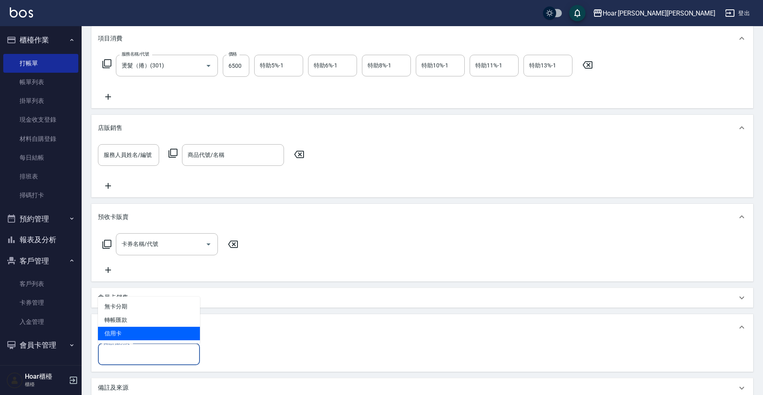
scroll to position [108, 0]
click at [144, 329] on span "信用卡" at bounding box center [149, 334] width 102 height 13
type input "信用卡"
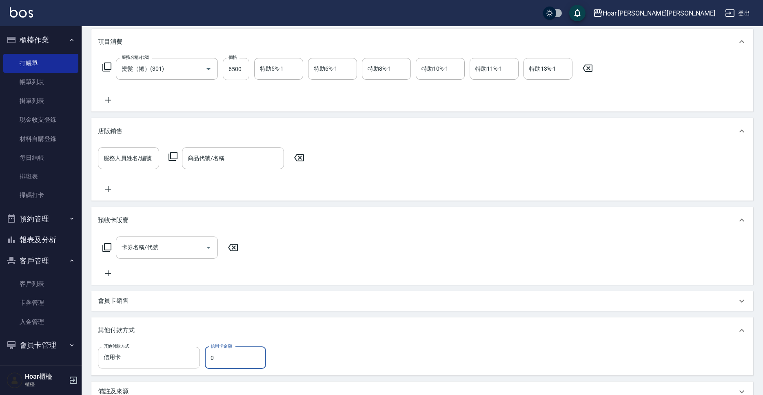
click at [215, 353] on input "0" at bounding box center [235, 357] width 61 height 22
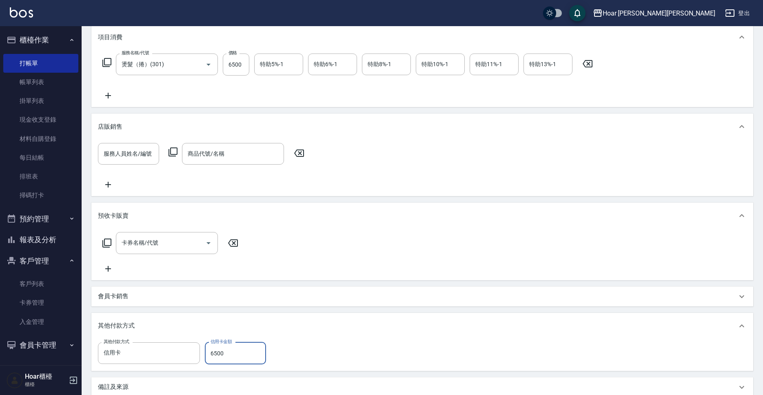
scroll to position [204, 0]
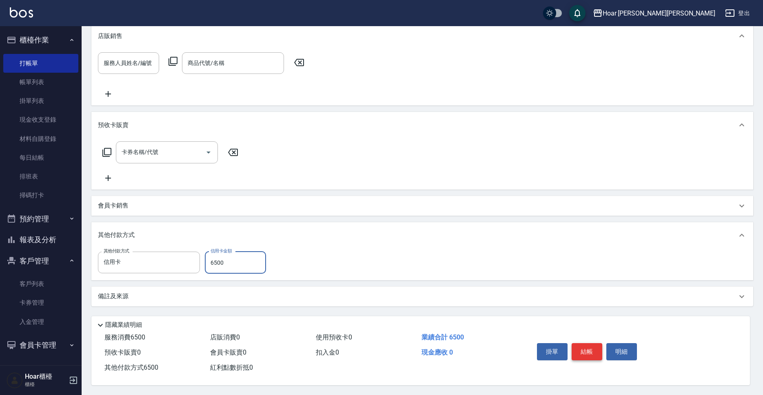
type input "6500"
click at [593, 347] on button "結帳" at bounding box center [587, 351] width 31 height 17
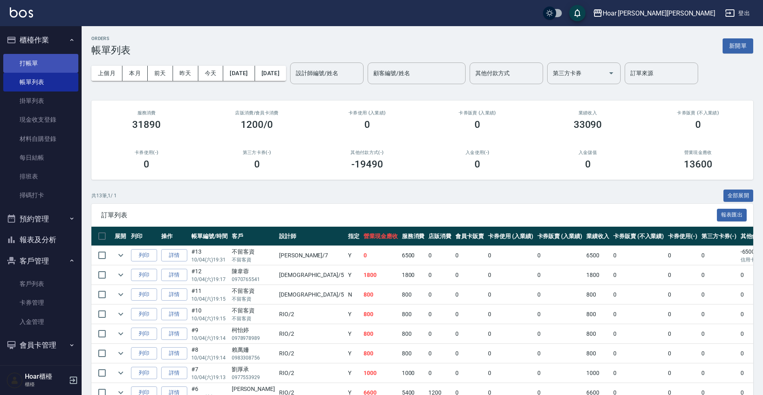
click at [65, 71] on link "打帳單" at bounding box center [40, 63] width 75 height 19
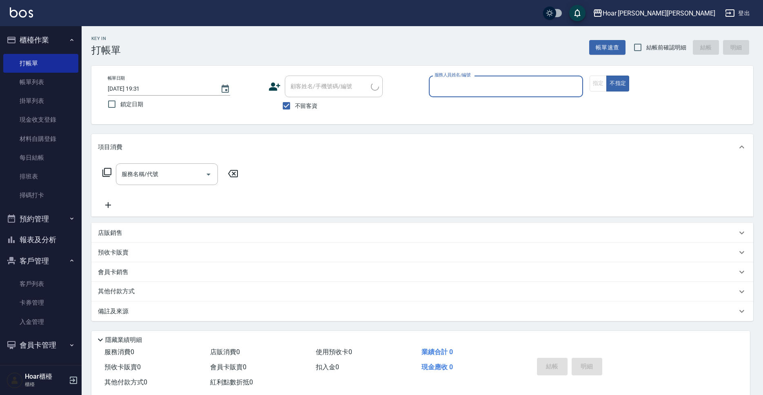
scroll to position [0, 0]
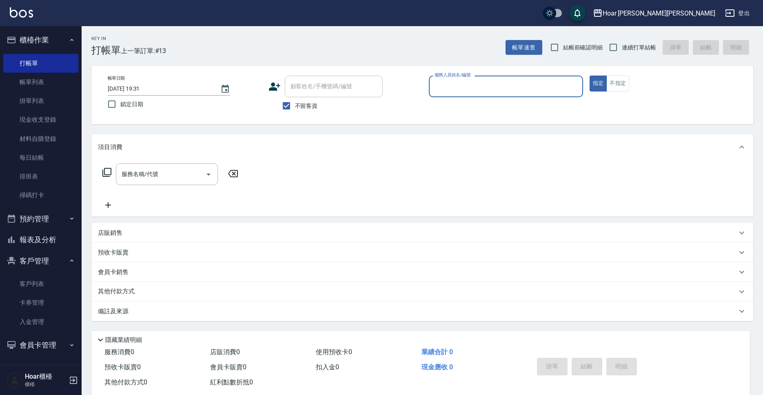
click at [425, 89] on div "帳單日期 [DATE] 19:31 鎖定日期 顧客姓名/手機號碼/編號 顧客姓名/手機號碼/編號 不留客資 服務人員姓名/編號 服務人員姓名/編號 指定 不指定" at bounding box center [422, 95] width 642 height 39
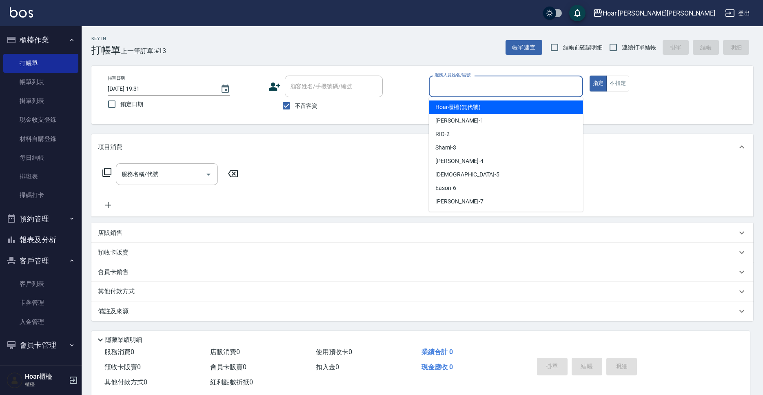
click at [433, 89] on input "服務人員姓名/編號" at bounding box center [506, 86] width 147 height 14
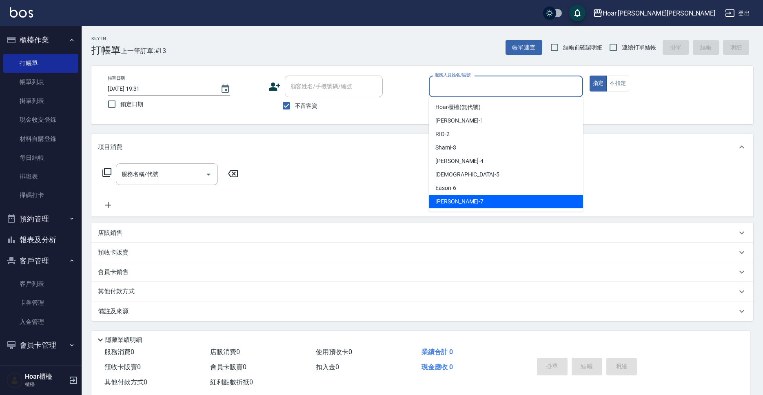
drag, startPoint x: 480, startPoint y: 200, endPoint x: 505, endPoint y: 193, distance: 26.5
click at [480, 200] on div "[PERSON_NAME] -7" at bounding box center [506, 201] width 154 height 13
type input "[PERSON_NAME]-7"
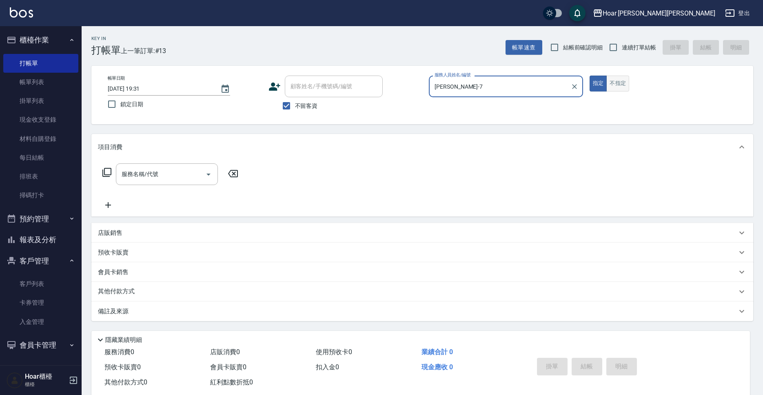
click at [626, 87] on button "不指定" at bounding box center [617, 84] width 23 height 16
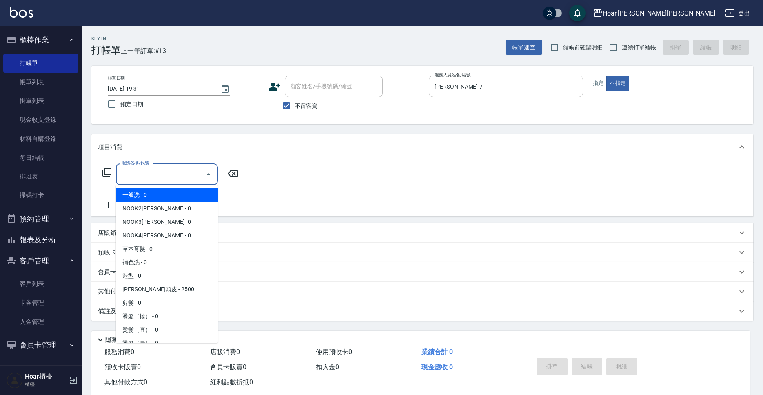
drag, startPoint x: 148, startPoint y: 169, endPoint x: 147, endPoint y: 174, distance: 5.0
click at [148, 169] on input "服務名稱/代號" at bounding box center [161, 174] width 82 height 14
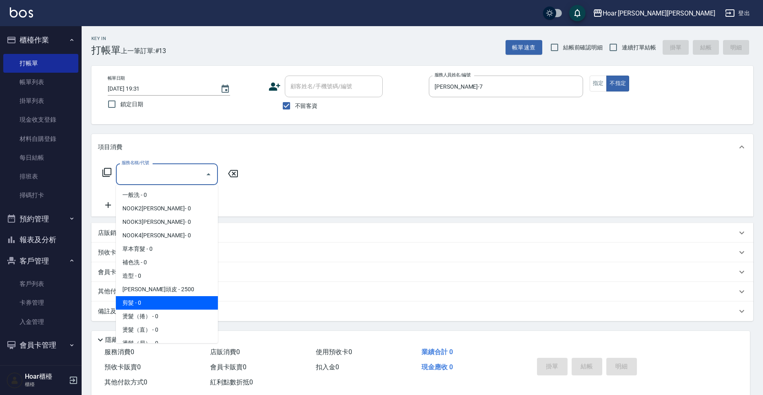
click at [157, 298] on span "剪髮 - 0" at bounding box center [167, 302] width 102 height 13
type input "剪髮(201)"
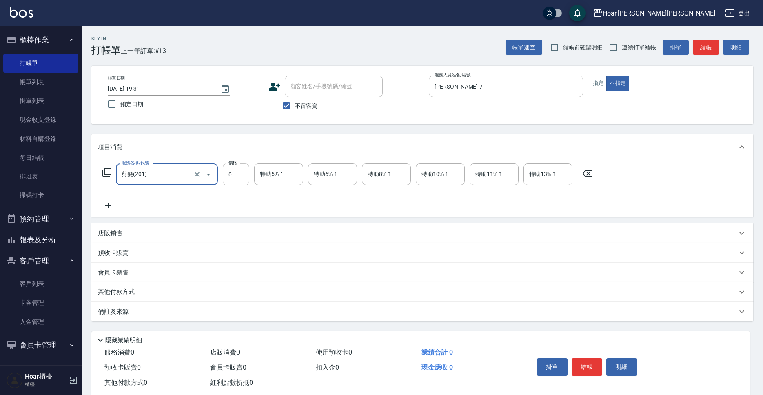
click at [233, 178] on input "0" at bounding box center [236, 174] width 27 height 22
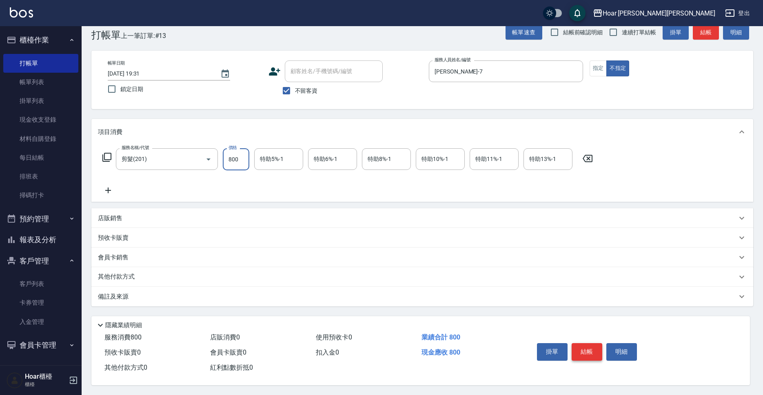
type input "800"
click at [587, 343] on button "結帳" at bounding box center [587, 351] width 31 height 17
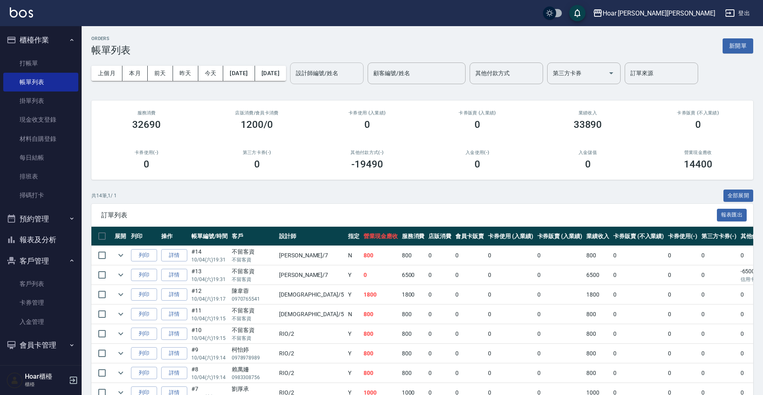
click at [360, 76] on input "設計師編號/姓名" at bounding box center [327, 73] width 66 height 14
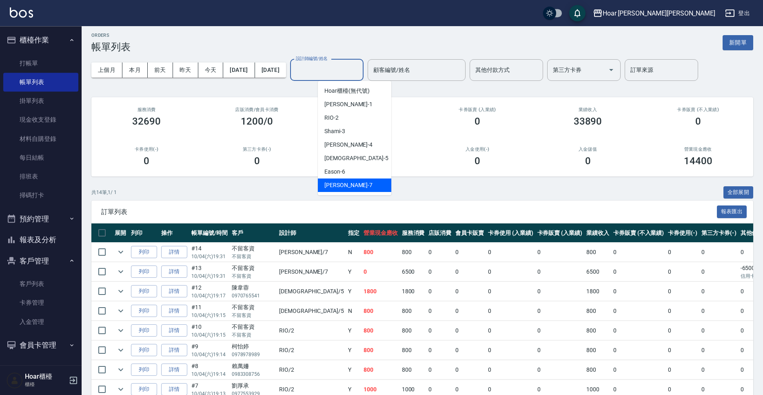
scroll to position [2, 0]
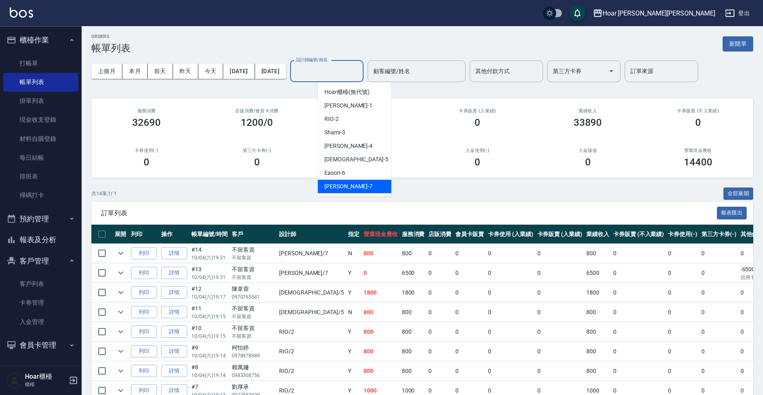
click at [375, 184] on div "[PERSON_NAME] -7" at bounding box center [354, 186] width 73 height 13
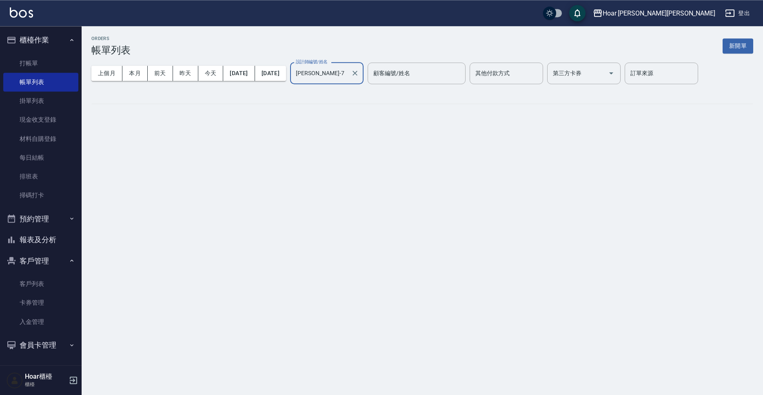
scroll to position [0, 0]
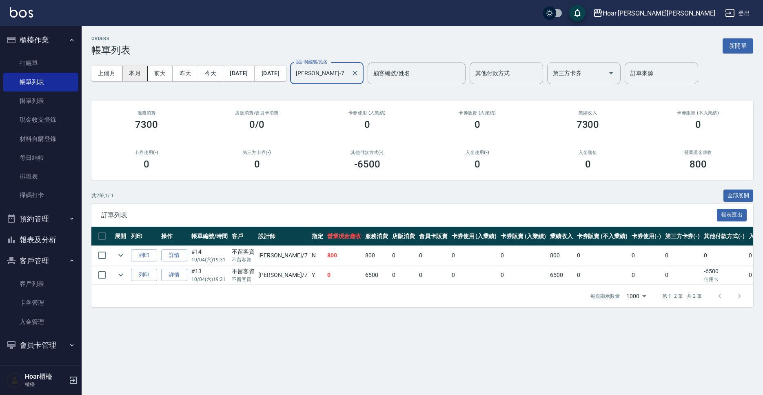
click at [129, 71] on button "本月" at bounding box center [134, 73] width 25 height 15
drag, startPoint x: 376, startPoint y: 70, endPoint x: 369, endPoint y: 82, distance: 13.4
click at [364, 70] on div "[PERSON_NAME]-7 設計師編號/姓名" at bounding box center [326, 73] width 73 height 22
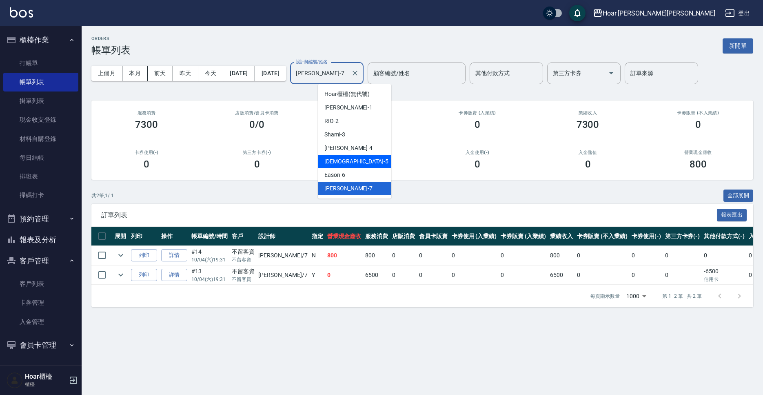
click at [355, 159] on div "Veda -5" at bounding box center [354, 161] width 73 height 13
type input "[DEMOGRAPHIC_DATA]-5"
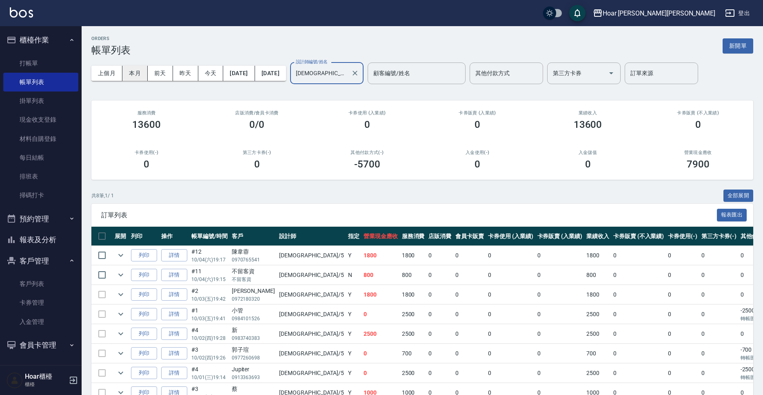
click at [144, 75] on button "本月" at bounding box center [134, 73] width 25 height 15
click at [359, 74] on icon "Clear" at bounding box center [355, 73] width 8 height 8
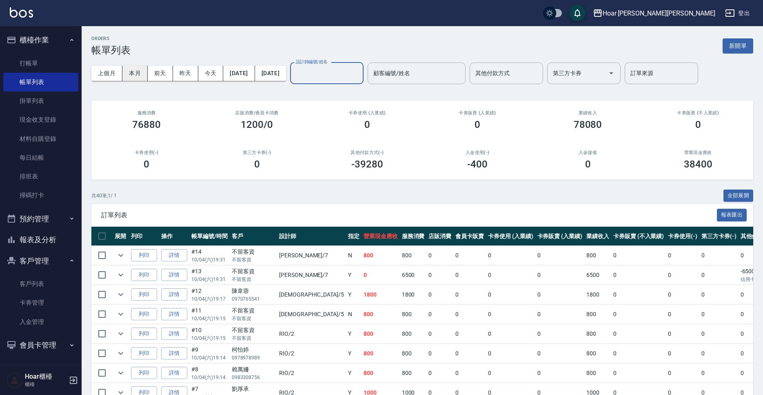
click at [133, 73] on button "本月" at bounding box center [134, 73] width 25 height 15
